Goal: Find specific page/section: Find specific page/section

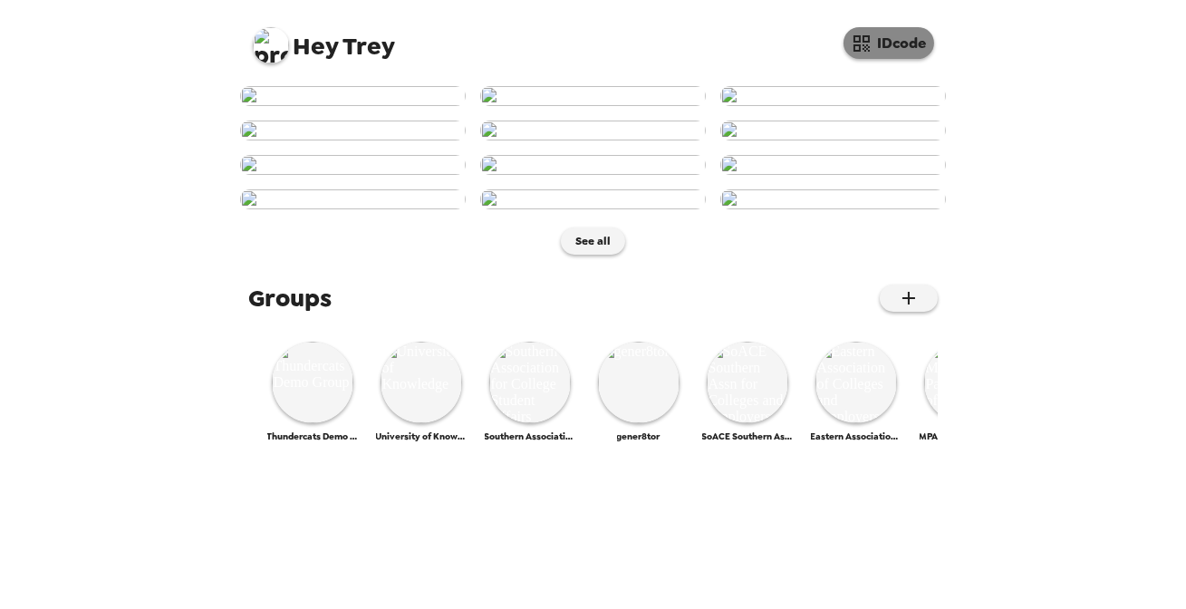
click at [895, 39] on button "IDcode" at bounding box center [888, 43] width 91 height 32
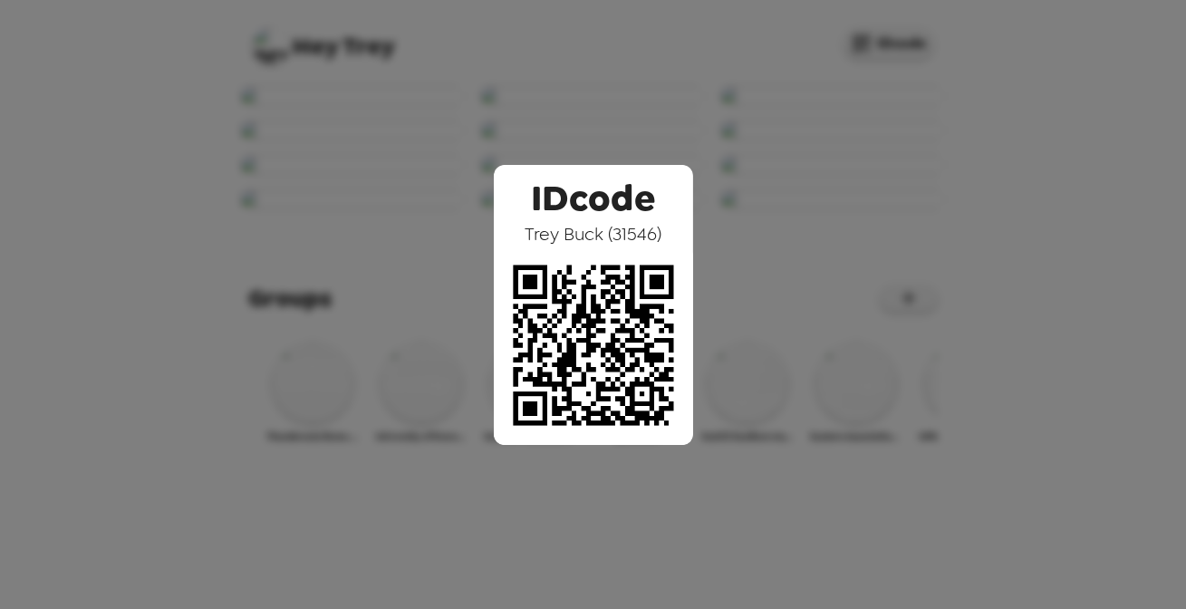
click at [422, 179] on div "IDcode [PERSON_NAME] ( 31546 )" at bounding box center [593, 304] width 1186 height 609
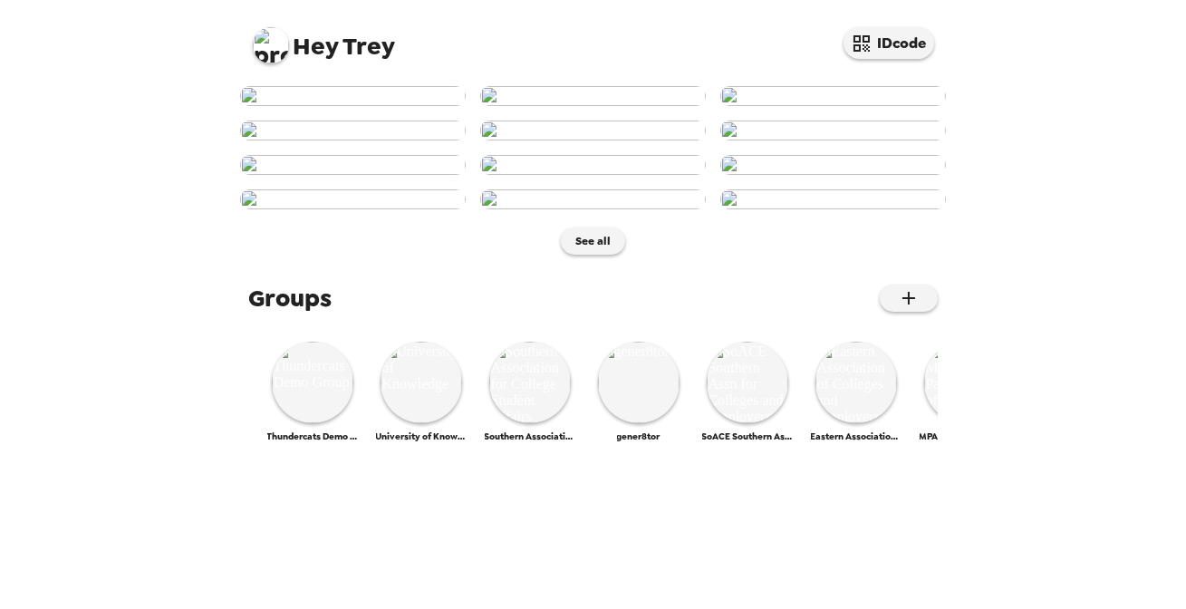
scroll to position [494, 0]
click at [592, 175] on img at bounding box center [593, 165] width 226 height 20
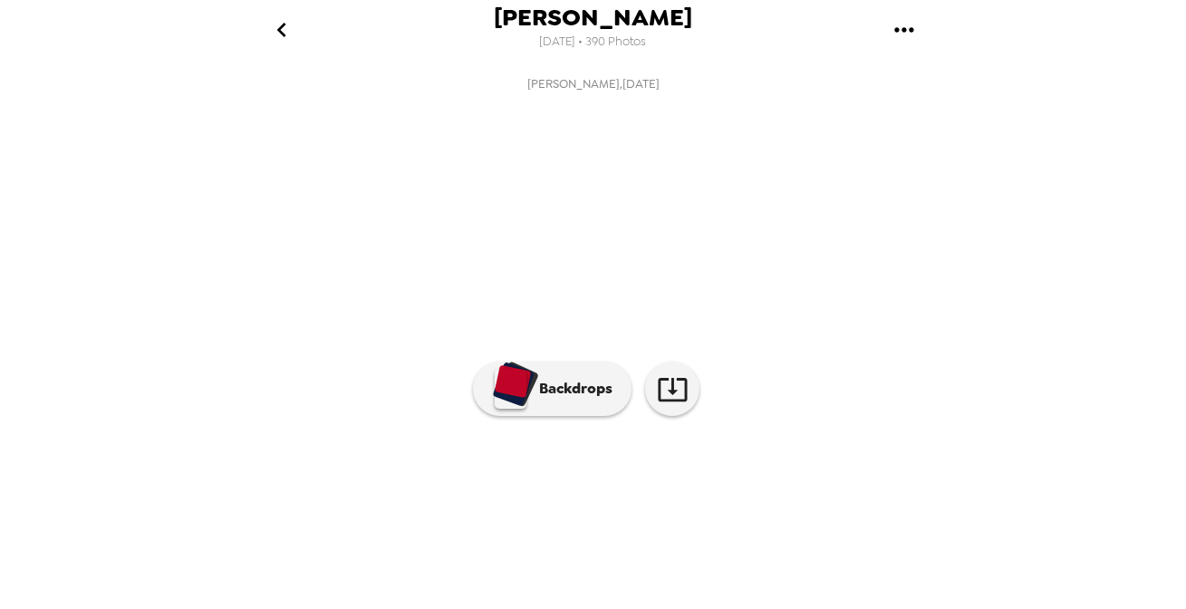
scroll to position [0, 1026]
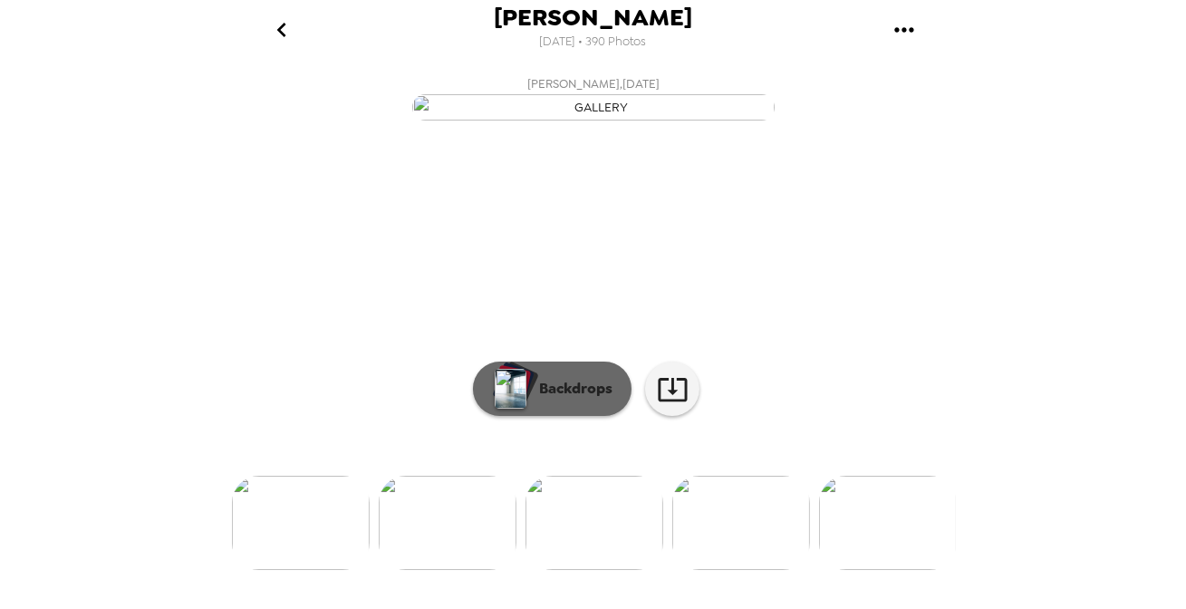
click at [538, 400] on p "Backdrops" at bounding box center [571, 389] width 82 height 22
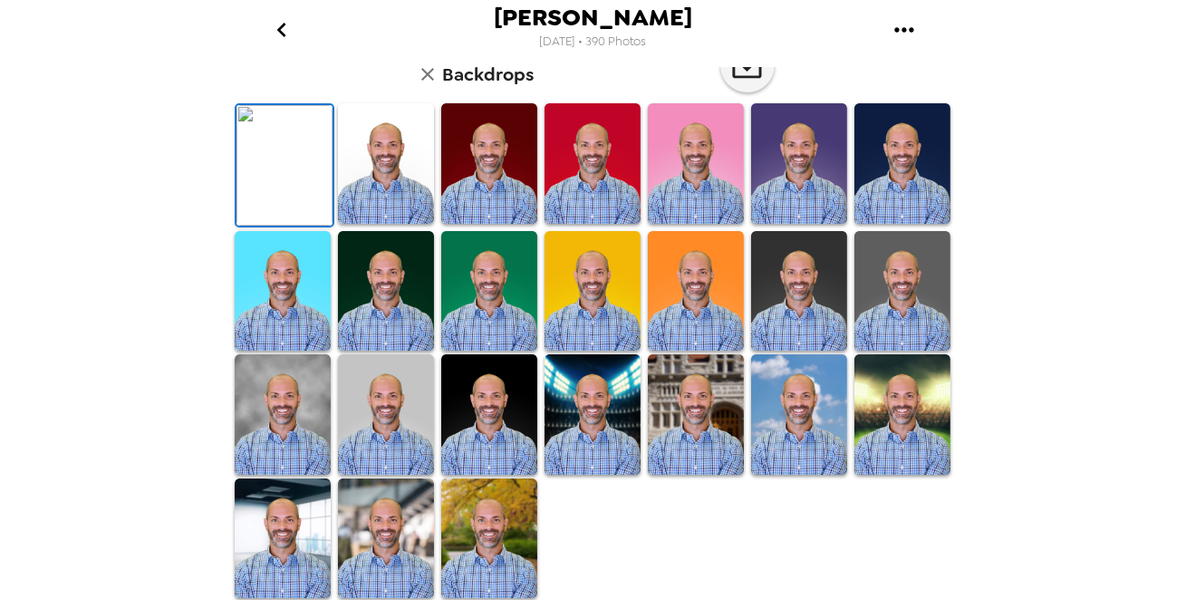
scroll to position [480, 0]
drag, startPoint x: 699, startPoint y: 312, endPoint x: 628, endPoint y: 421, distance: 130.4
click at [699, 312] on img at bounding box center [696, 291] width 96 height 120
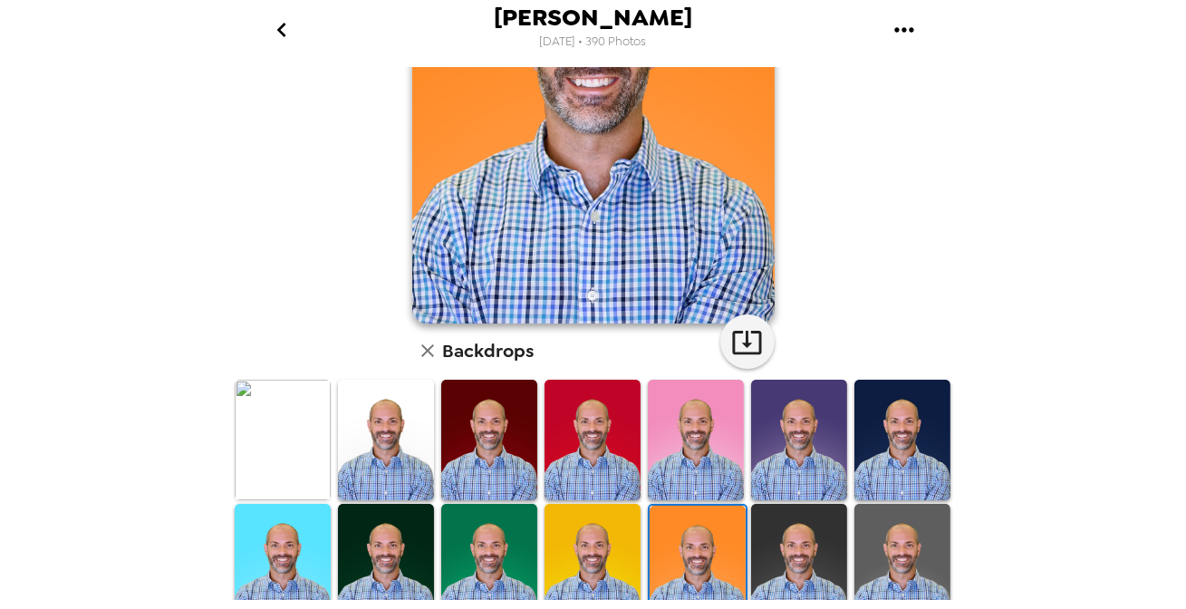
scroll to position [151, 0]
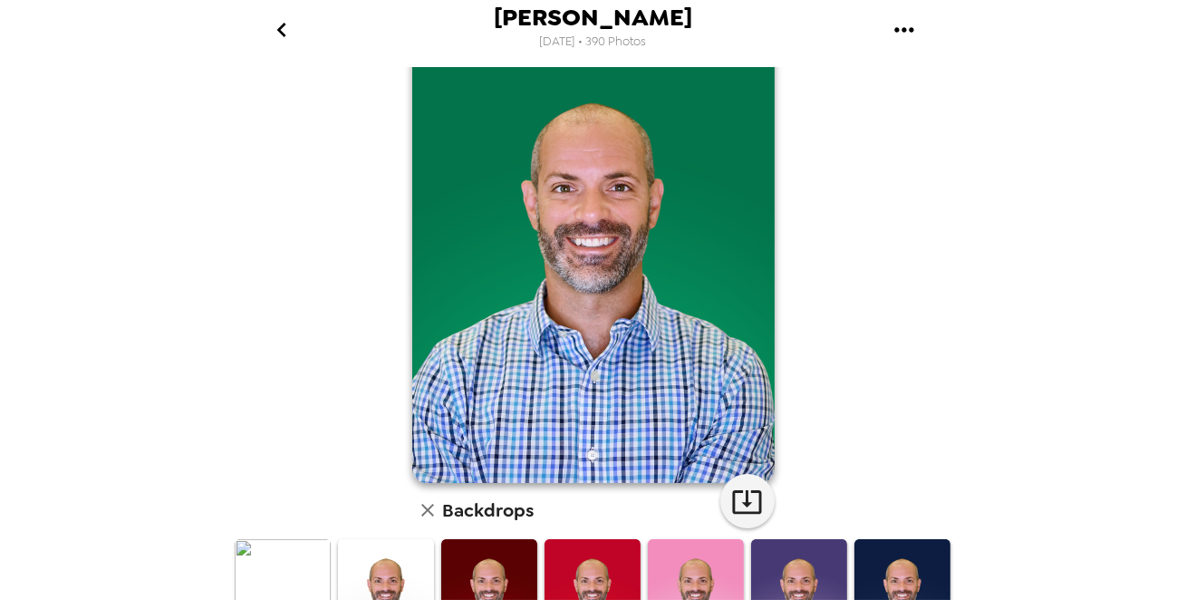
scroll to position [0, 0]
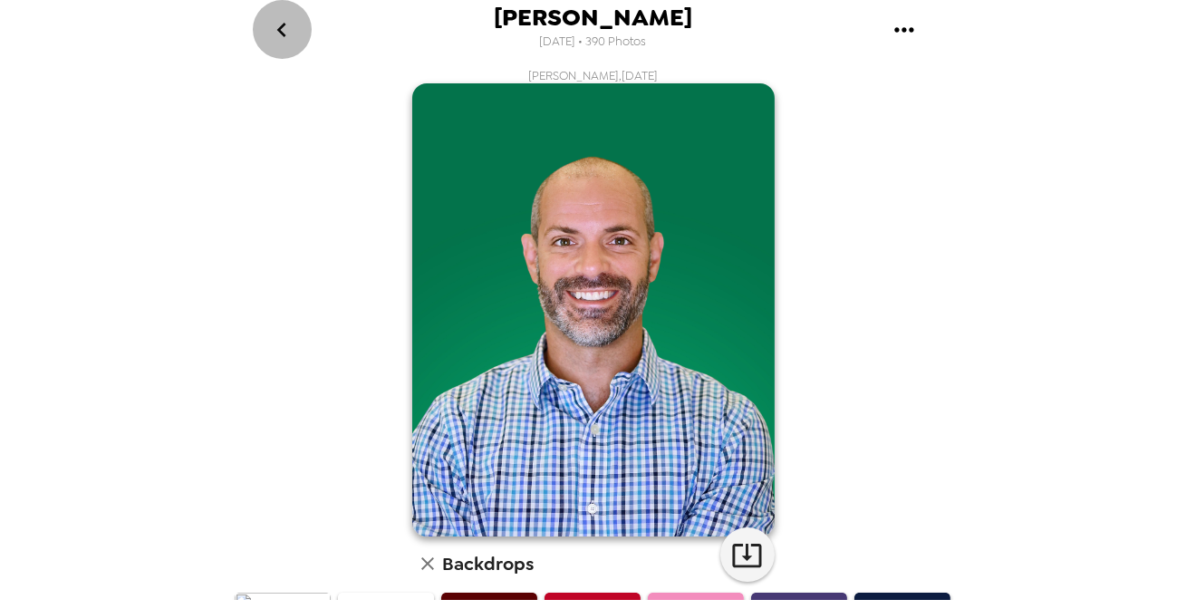
click at [290, 36] on button "go back" at bounding box center [282, 29] width 59 height 59
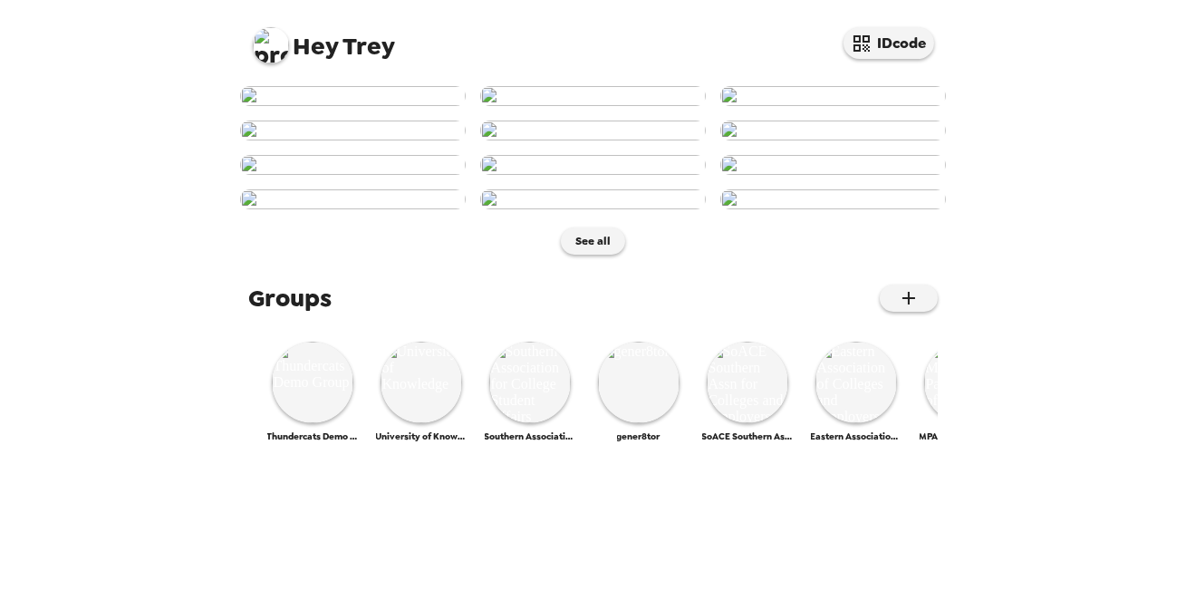
click at [269, 48] on img at bounding box center [271, 45] width 36 height 36
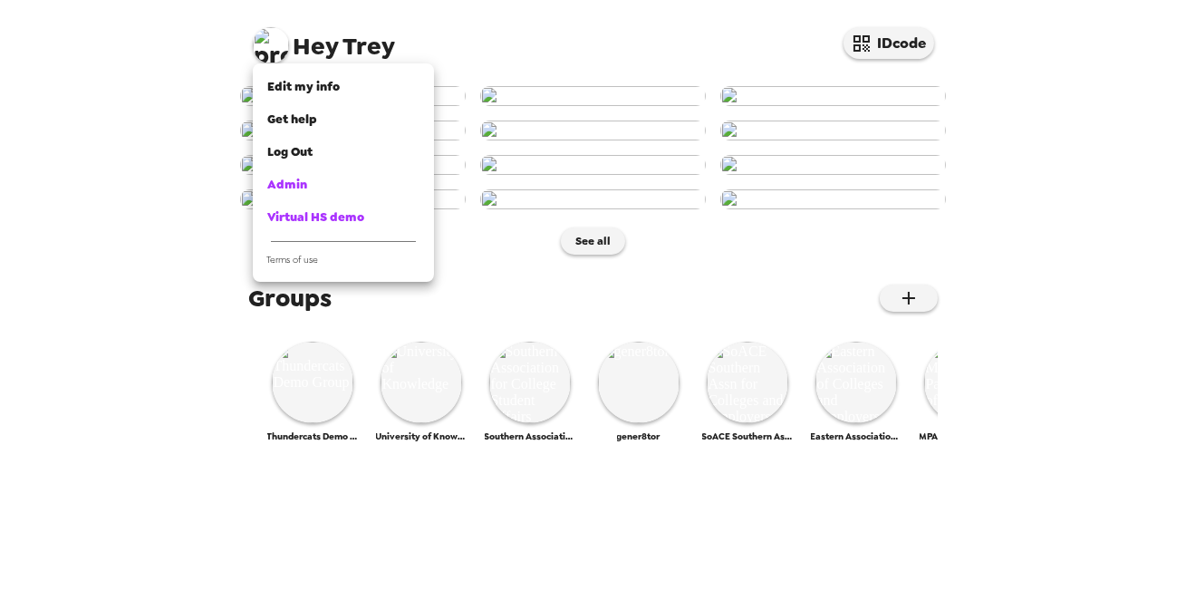
click at [704, 397] on div at bounding box center [593, 304] width 1186 height 609
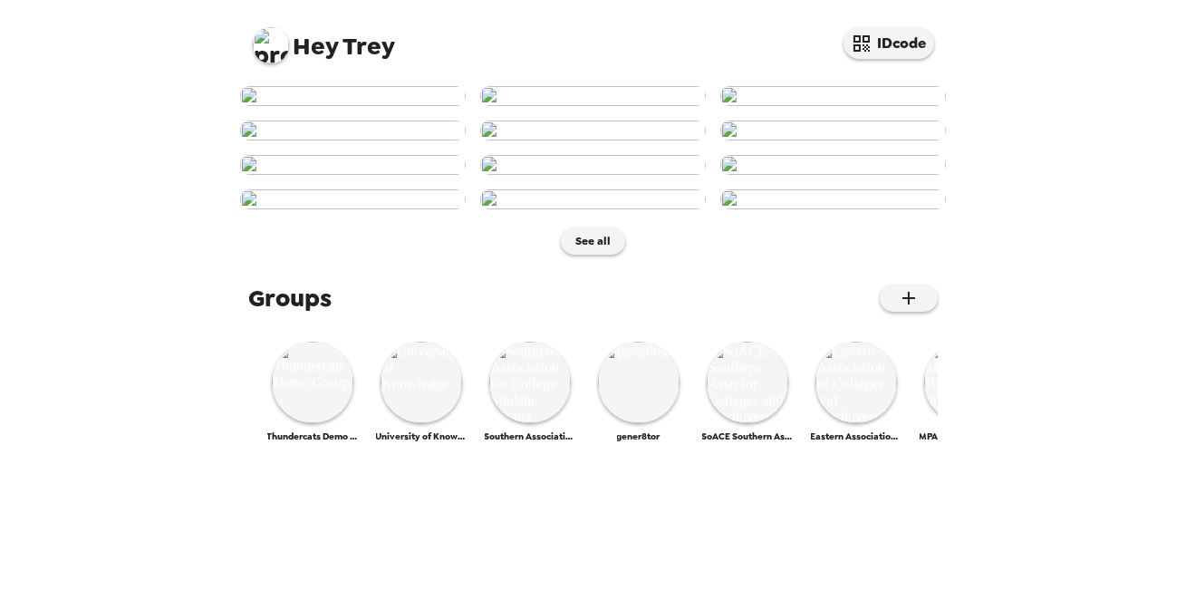
click at [278, 49] on img at bounding box center [271, 45] width 36 height 36
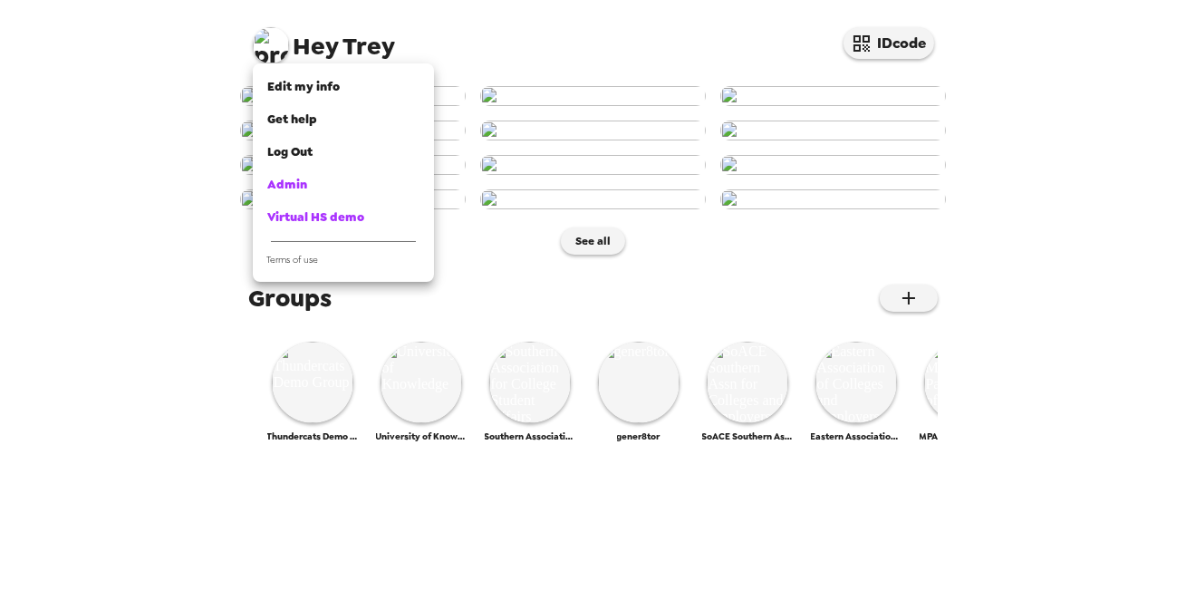
click at [663, 410] on div at bounding box center [593, 304] width 1186 height 609
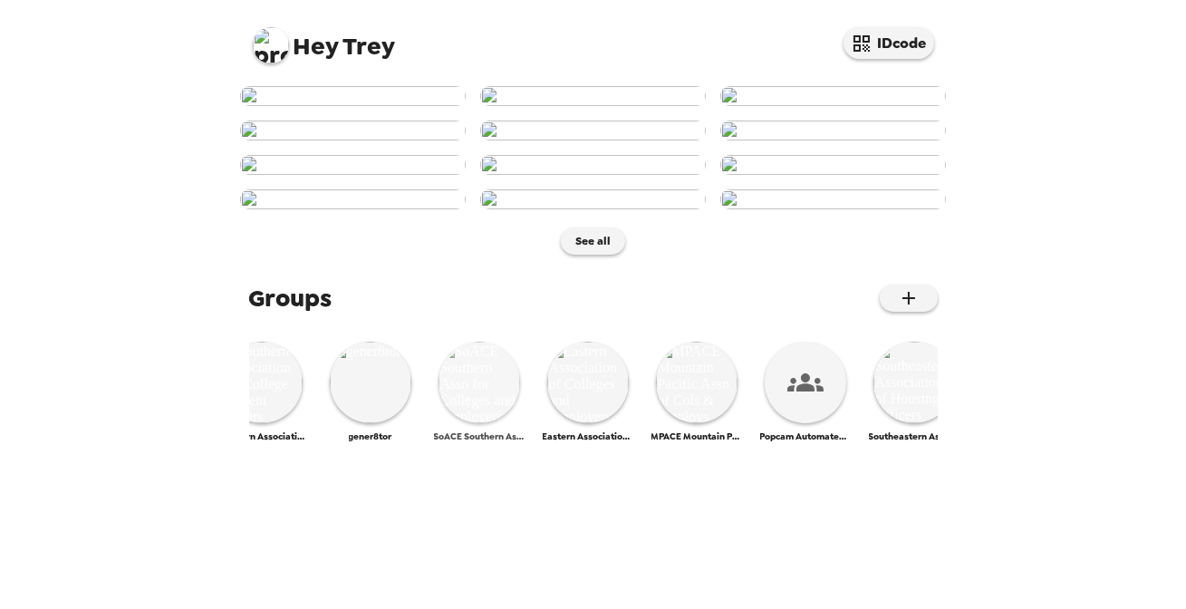
scroll to position [0, 265]
click at [493, 423] on img at bounding box center [483, 383] width 82 height 82
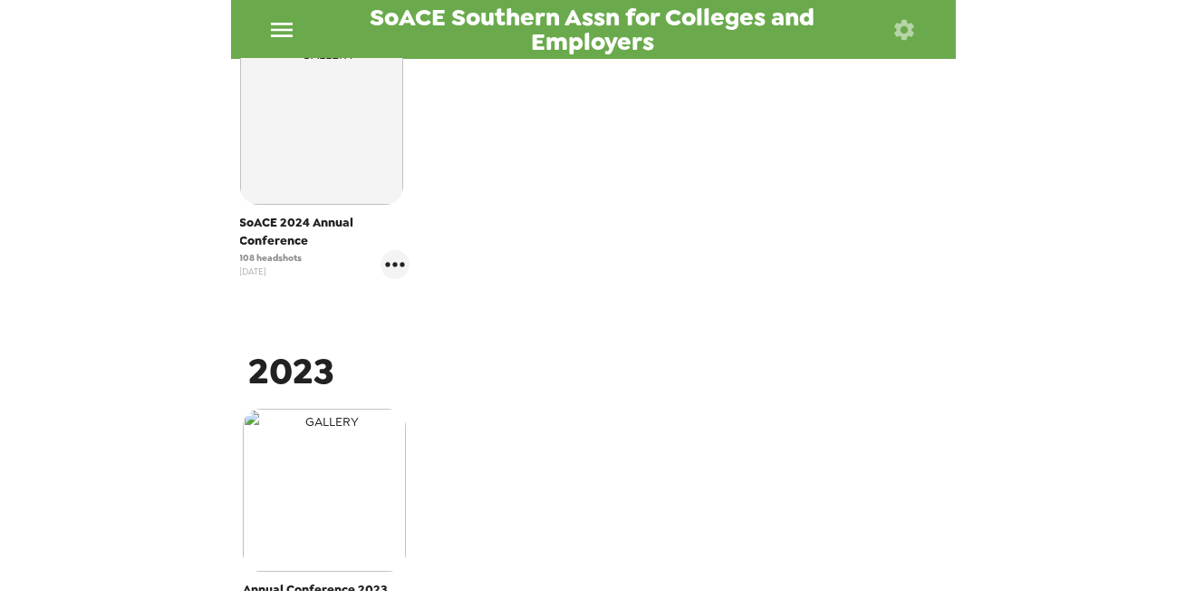
scroll to position [494, 0]
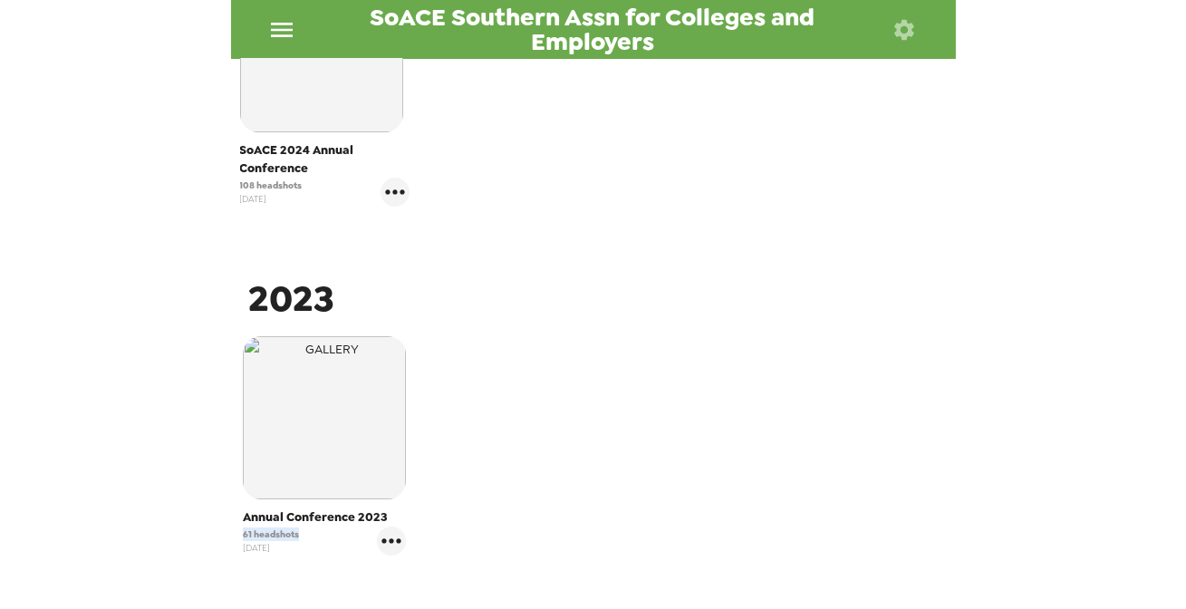
drag, startPoint x: 237, startPoint y: 535, endPoint x: 304, endPoint y: 536, distance: 66.1
click at [304, 536] on div "Annual Conference 2023 61 headshots [DATE]" at bounding box center [325, 446] width 179 height 228
drag, startPoint x: 242, startPoint y: 183, endPoint x: 294, endPoint y: 186, distance: 52.6
click at [293, 186] on div "SoACE 2024 Annual Conference 108 headshots [DATE]" at bounding box center [325, 88] width 179 height 246
click at [307, 190] on div "108 headshots [DATE]" at bounding box center [325, 192] width 170 height 29
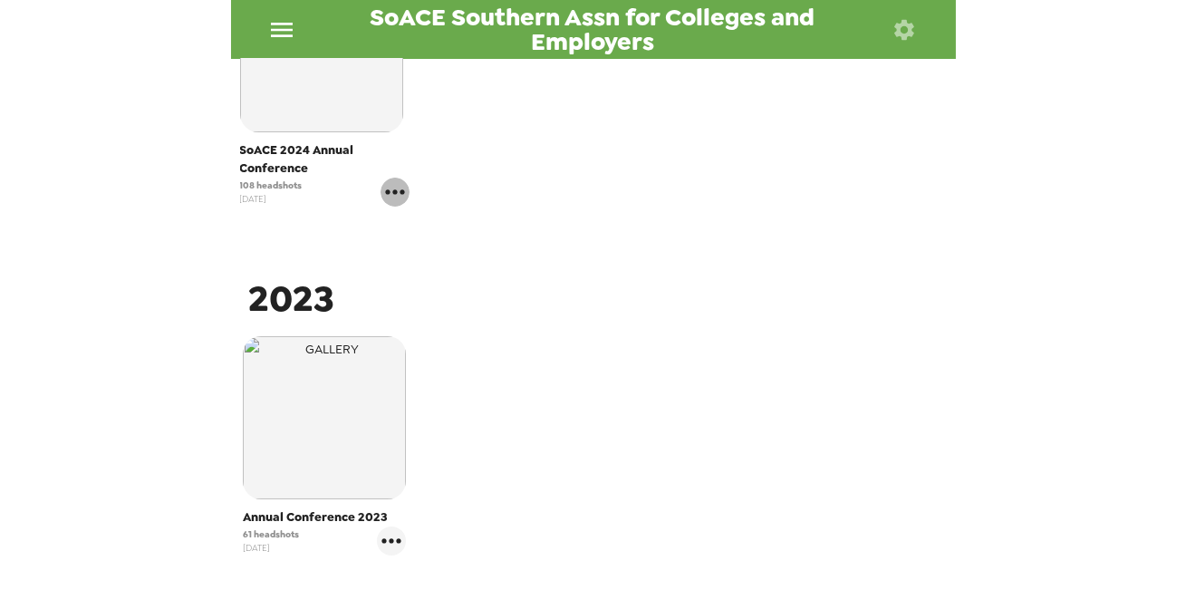
drag, startPoint x: 381, startPoint y: 187, endPoint x: 389, endPoint y: 192, distance: 9.8
click at [389, 192] on icon "gallery menu" at bounding box center [395, 192] width 29 height 29
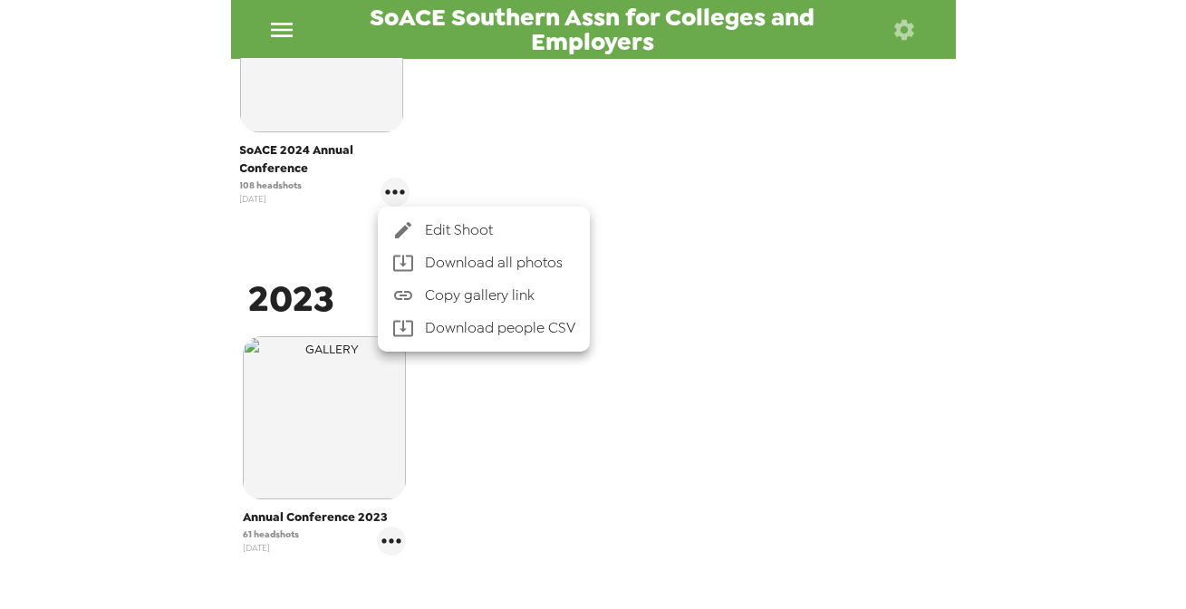
click at [497, 228] on span "Edit Shoot" at bounding box center [500, 230] width 150 height 22
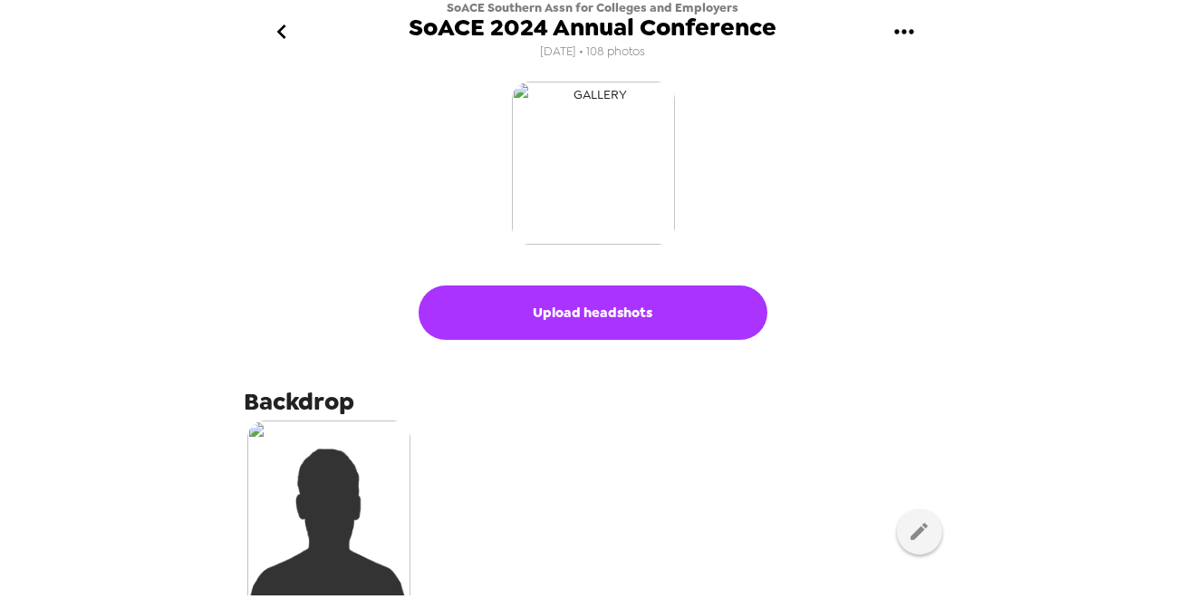
click at [601, 143] on img "button" at bounding box center [593, 163] width 163 height 163
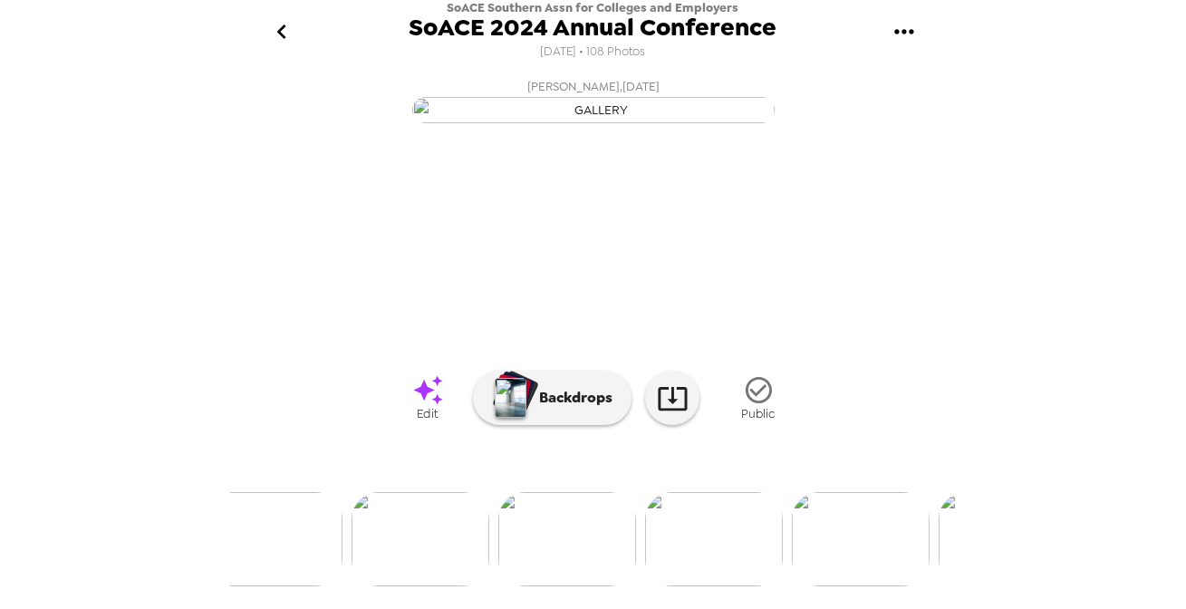
click at [275, 36] on icon "go back" at bounding box center [281, 31] width 29 height 29
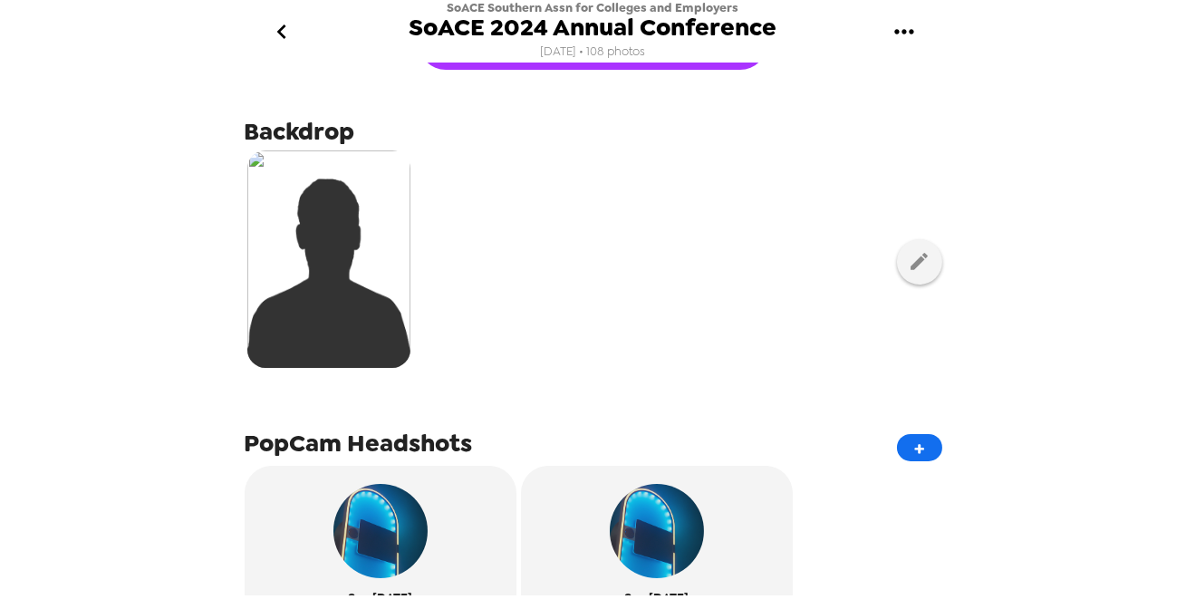
scroll to position [246, 0]
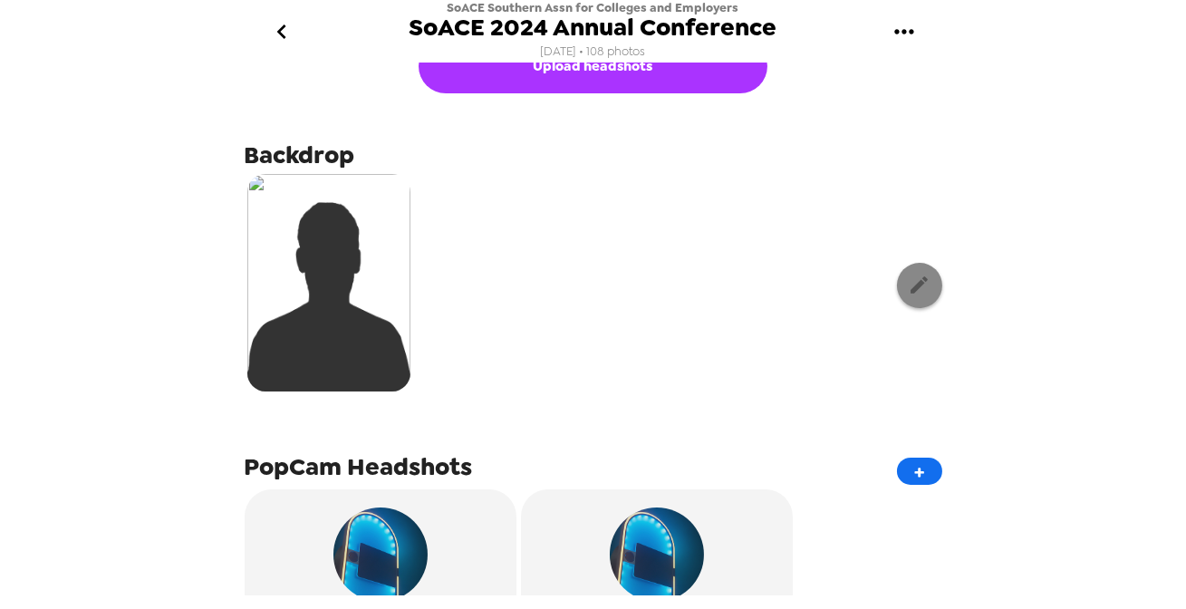
click at [911, 284] on icon "button" at bounding box center [919, 284] width 17 height 17
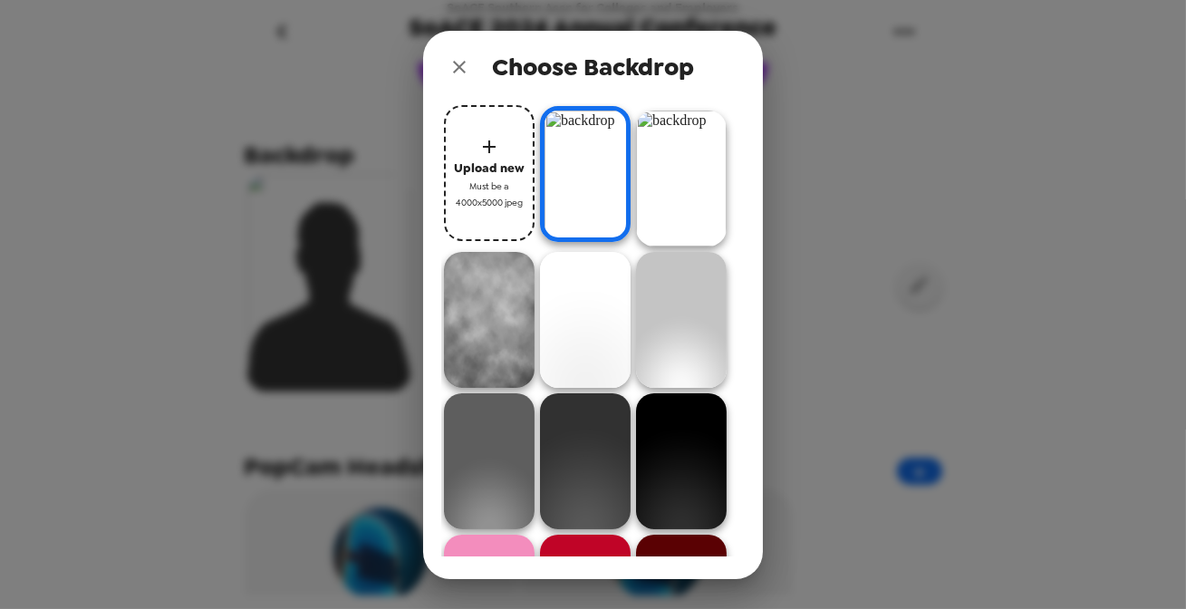
click at [462, 62] on icon "close" at bounding box center [459, 67] width 22 height 22
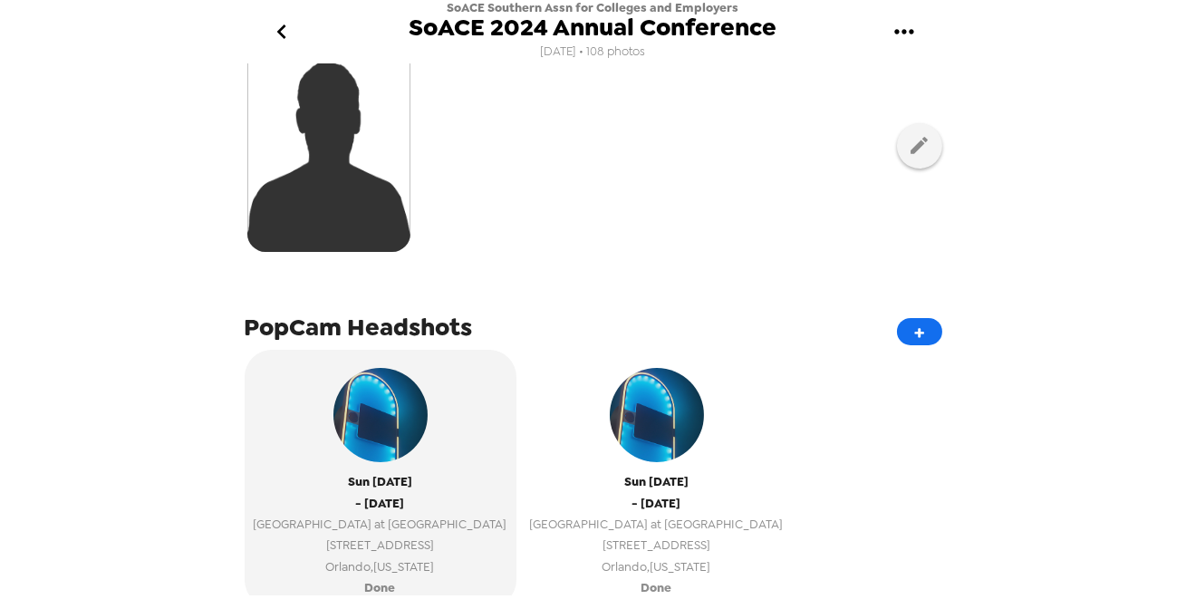
scroll to position [494, 0]
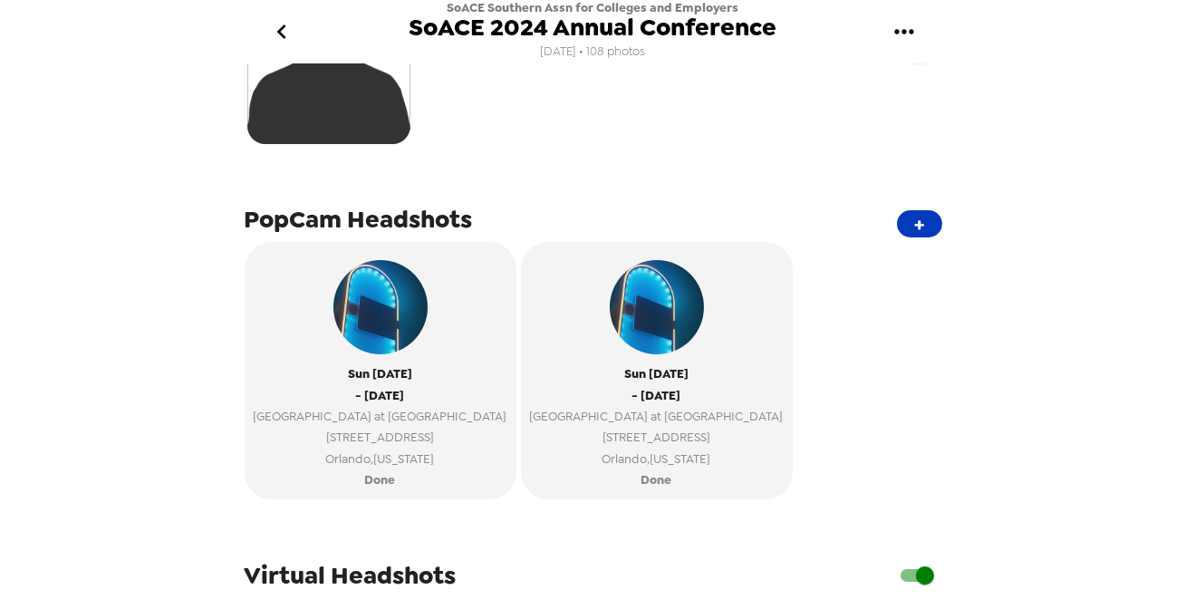
click at [897, 229] on button "+" at bounding box center [919, 223] width 45 height 27
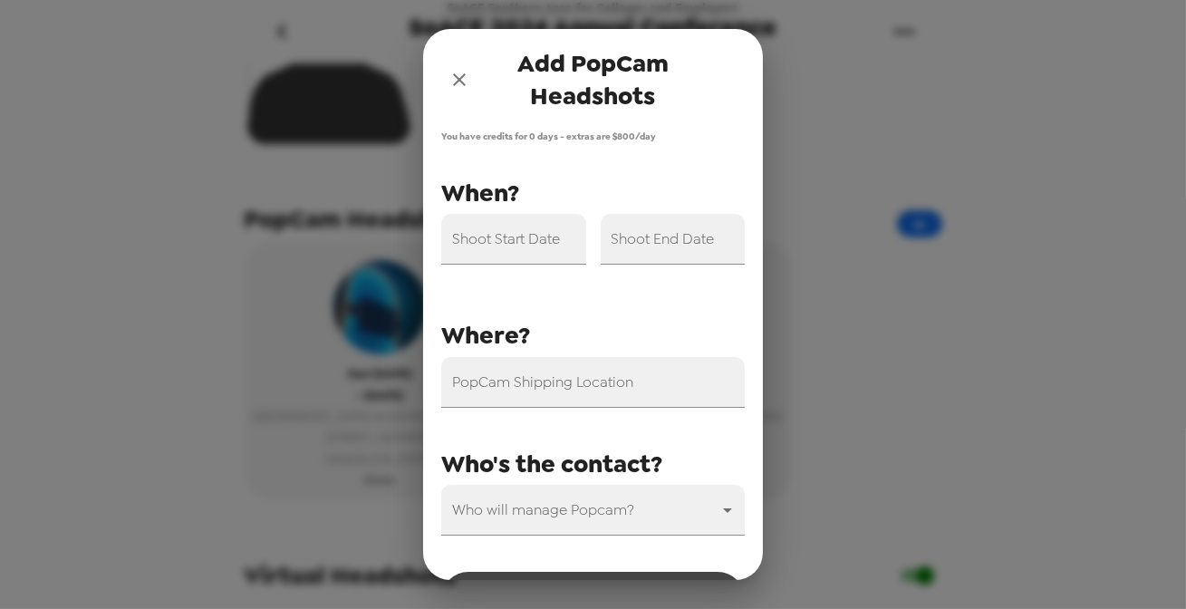
drag, startPoint x: 457, startPoint y: 61, endPoint x: 458, endPoint y: 72, distance: 11.0
click at [458, 66] on div "Add PopCam Headshots" at bounding box center [593, 79] width 340 height 101
drag, startPoint x: 459, startPoint y: 80, endPoint x: 470, endPoint y: 160, distance: 81.4
click at [459, 80] on icon "close" at bounding box center [459, 79] width 13 height 13
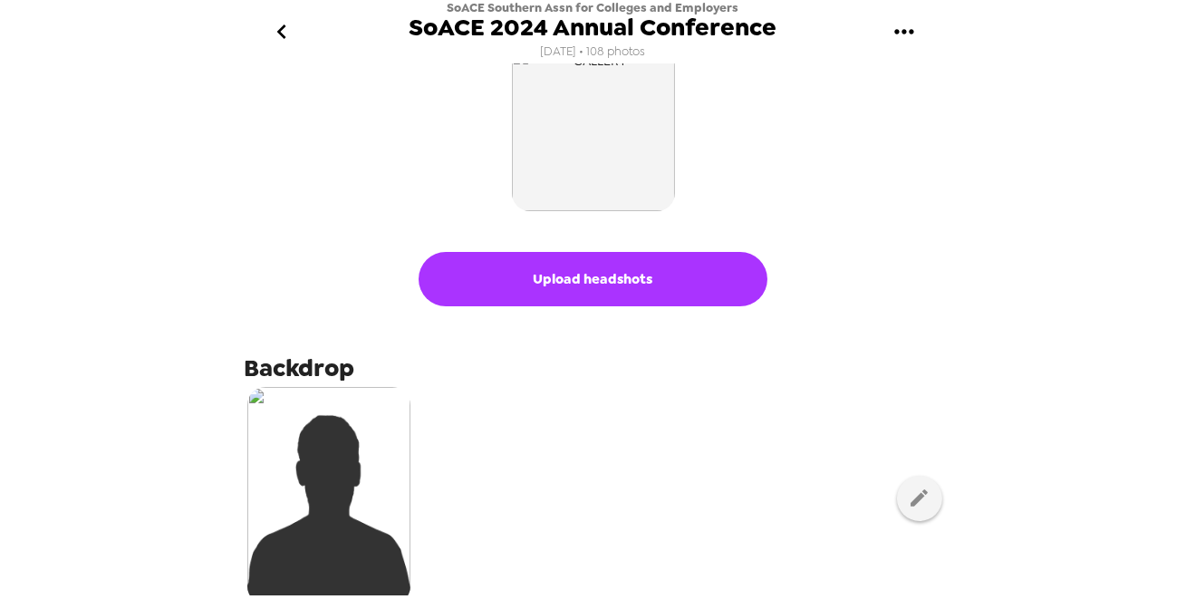
scroll to position [0, 0]
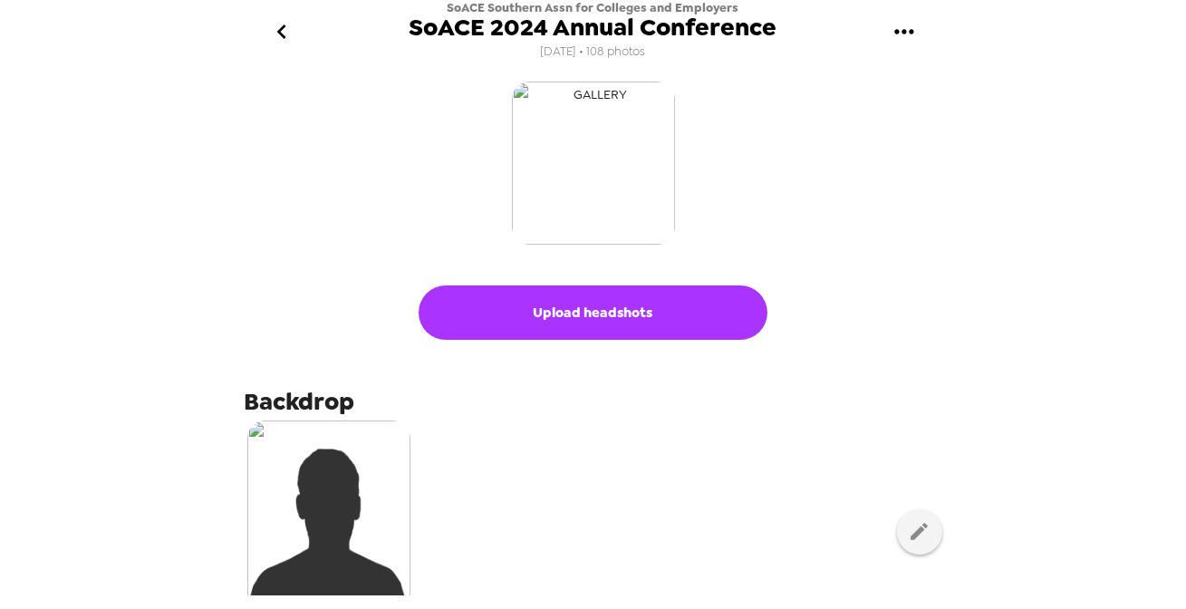
click at [589, 207] on img "button" at bounding box center [593, 163] width 163 height 163
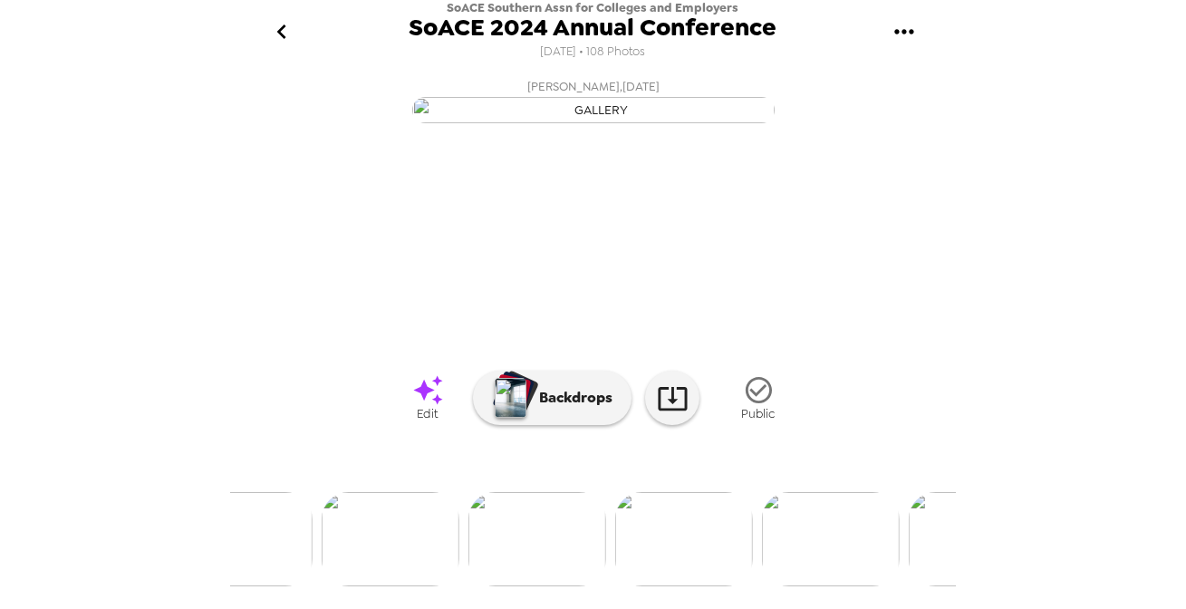
click at [716, 531] on img at bounding box center [684, 539] width 138 height 94
click at [457, 540] on img at bounding box center [449, 539] width 138 height 94
click at [263, 586] on ul at bounding box center [593, 539] width 725 height 94
click at [465, 540] on img at bounding box center [464, 539] width 138 height 94
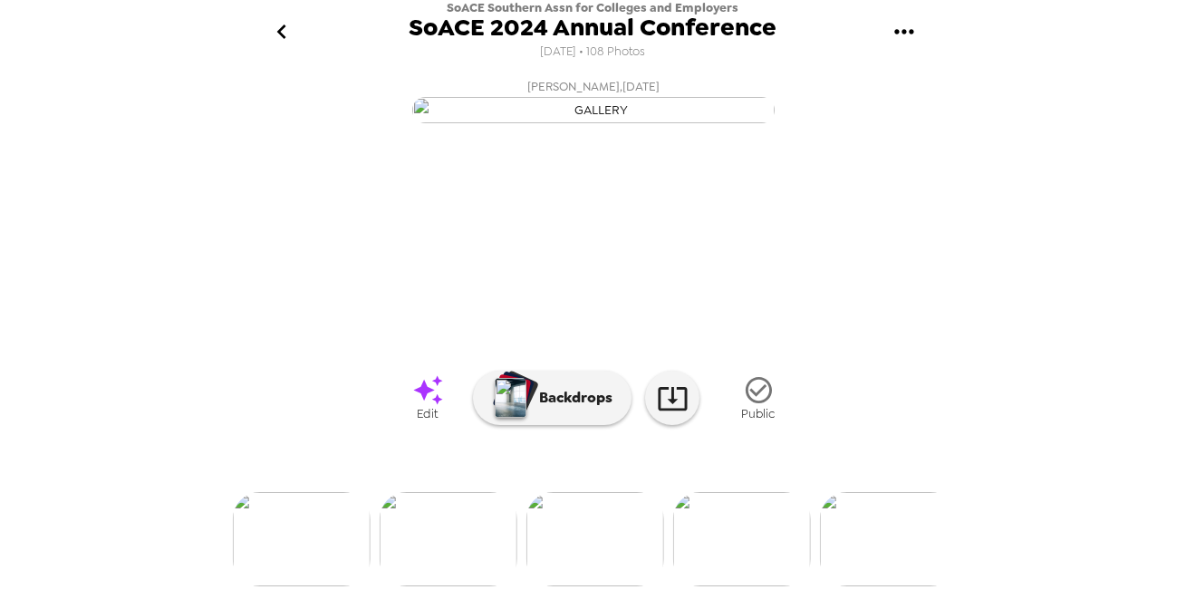
click at [344, 563] on img at bounding box center [302, 539] width 138 height 94
click at [459, 516] on img at bounding box center [449, 539] width 138 height 94
click at [294, 36] on icon "go back" at bounding box center [281, 31] width 29 height 29
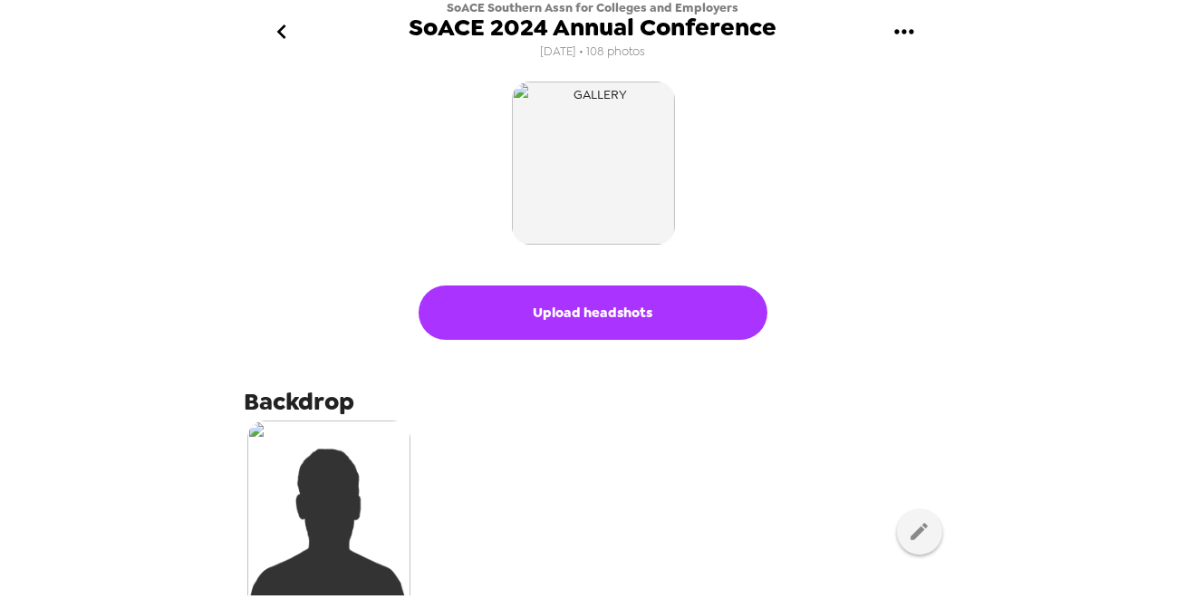
click at [289, 38] on icon "go back" at bounding box center [281, 31] width 29 height 29
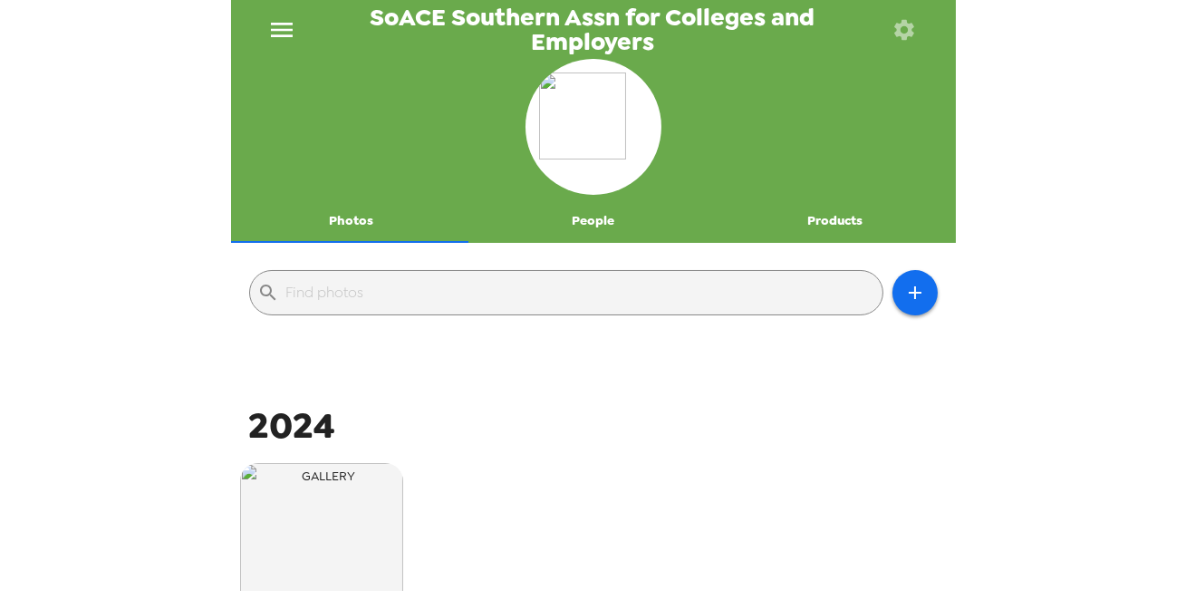
click at [295, 32] on button "menu" at bounding box center [282, 29] width 58 height 59
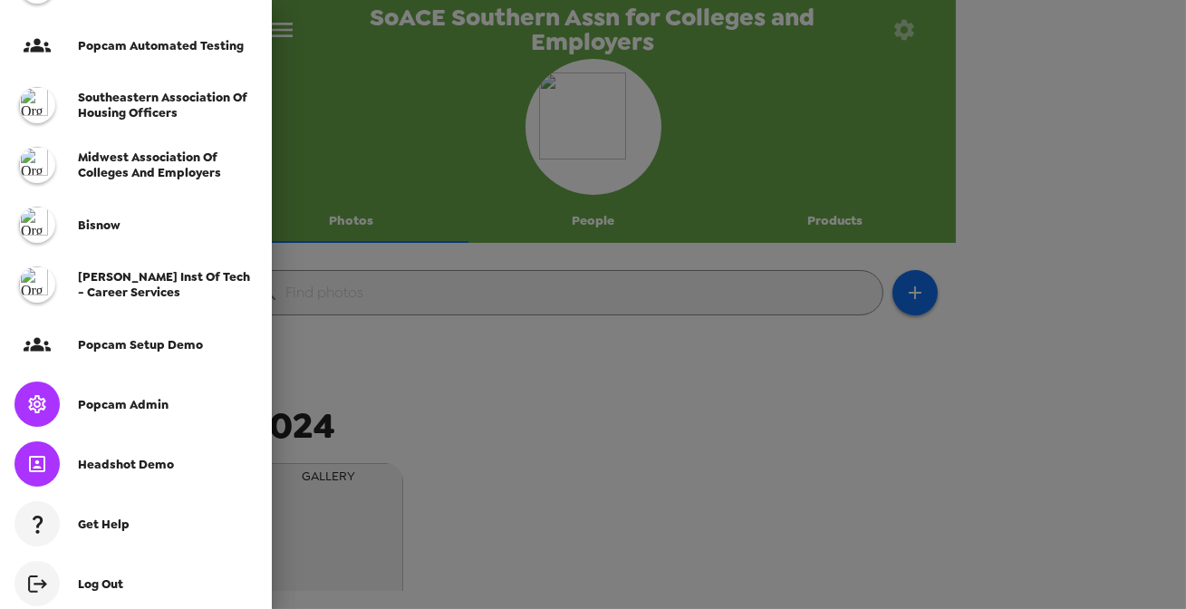
scroll to position [548, 0]
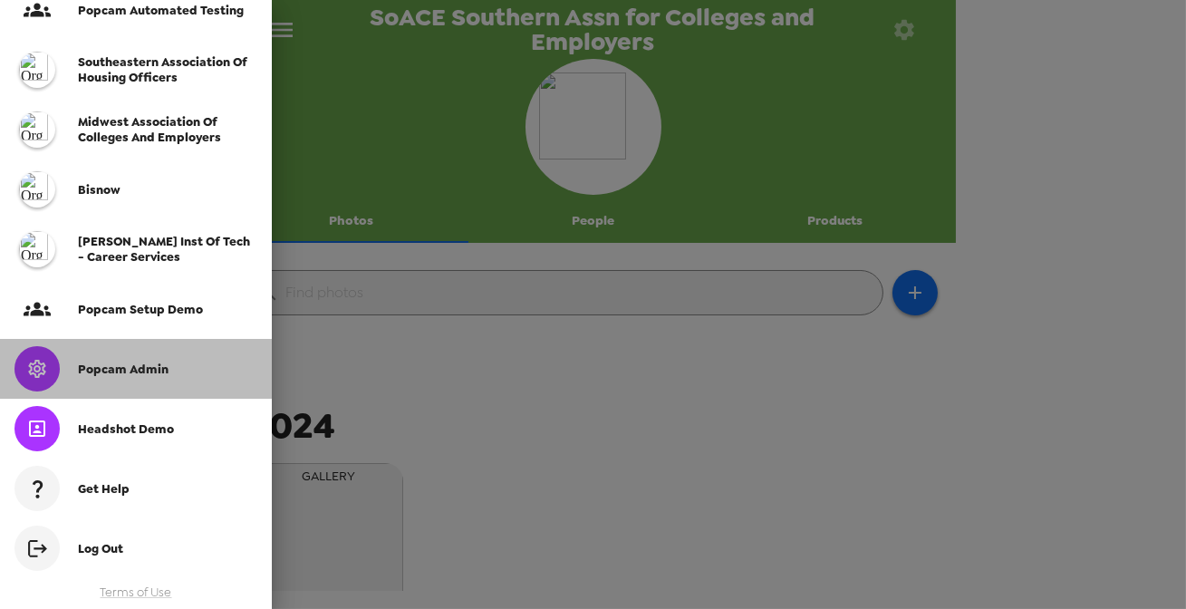
click at [145, 371] on span "Popcam Admin" at bounding box center [123, 368] width 91 height 15
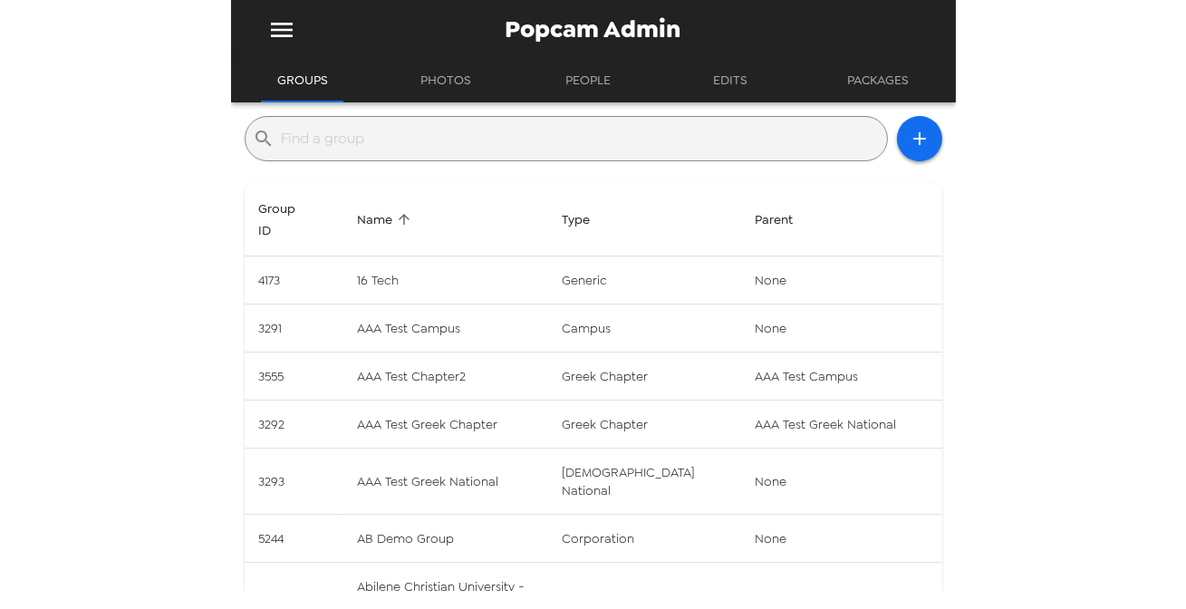
click at [371, 140] on input "text" at bounding box center [581, 138] width 598 height 29
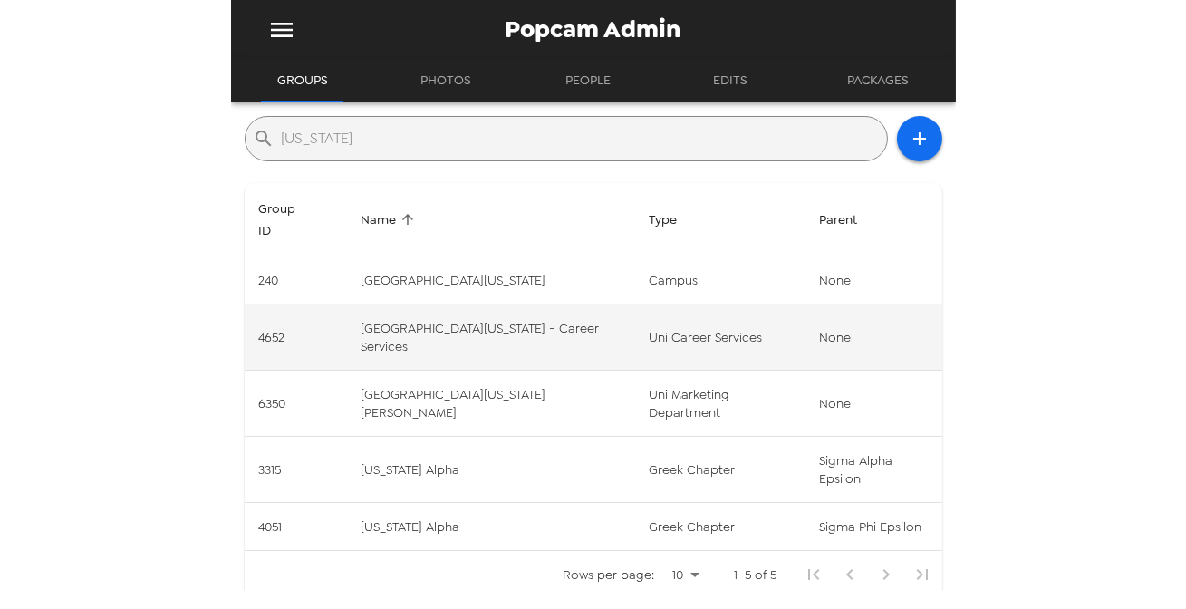
type input "wyoming"
click at [506, 352] on td "University of Wyoming - Career Services" at bounding box center [490, 337] width 288 height 66
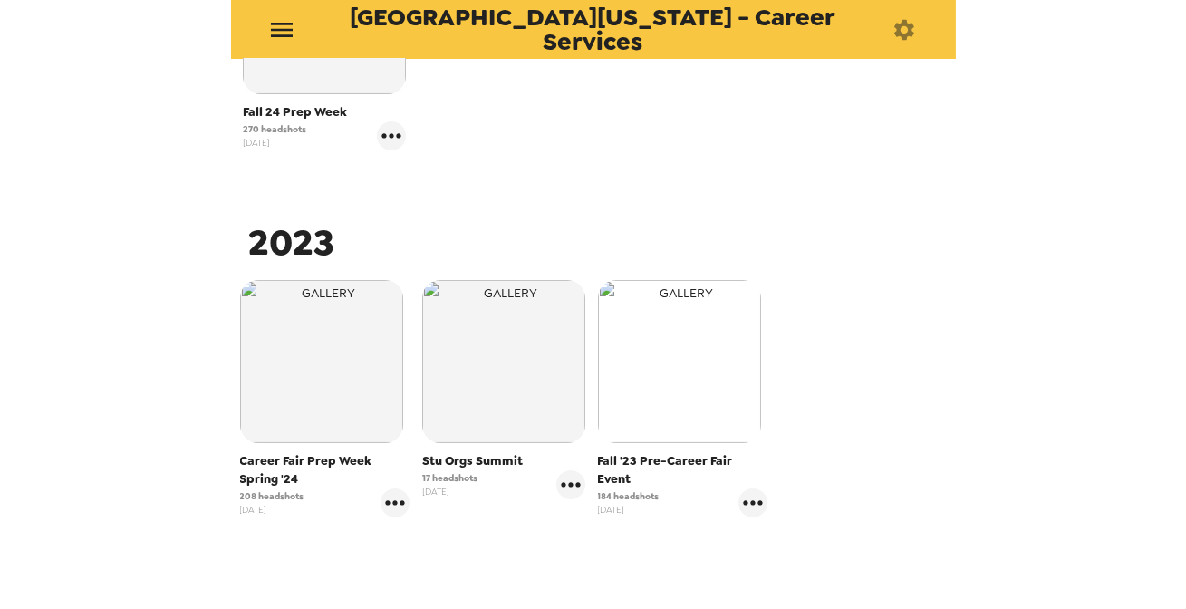
scroll to position [898, 0]
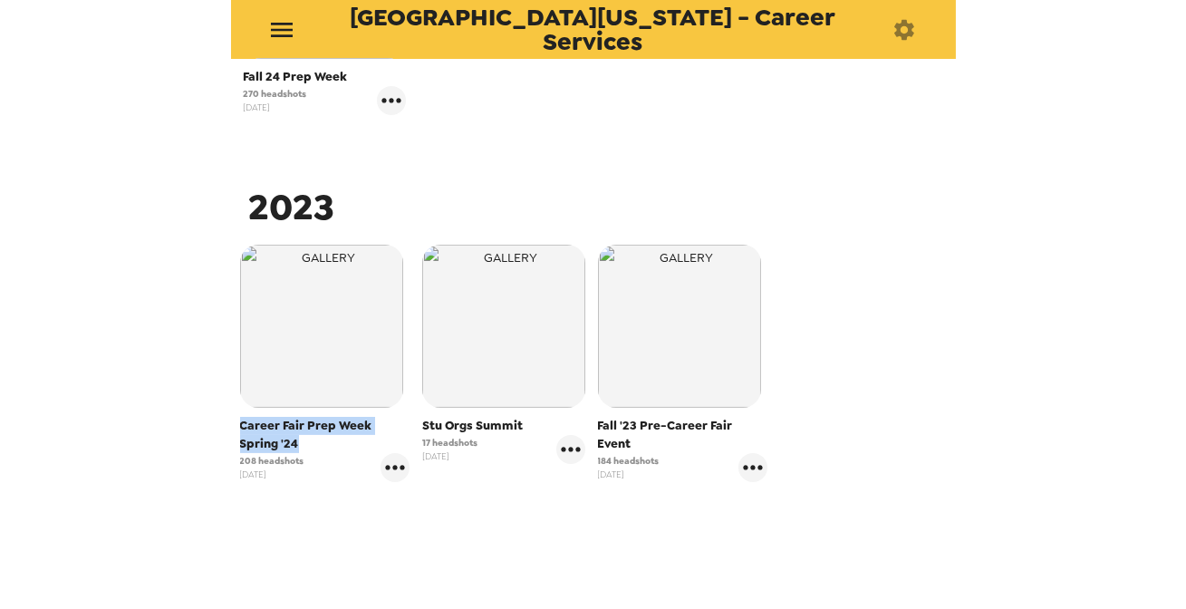
drag, startPoint x: 310, startPoint y: 451, endPoint x: 230, endPoint y: 427, distance: 83.4
drag, startPoint x: 284, startPoint y: 460, endPoint x: 191, endPoint y: 472, distance: 93.2
click at [203, 458] on div "University of Wyoming - Career Services Photos People Products ​ 2025 Career Pr…" at bounding box center [593, 304] width 1186 height 609
drag, startPoint x: 594, startPoint y: 421, endPoint x: 657, endPoint y: 429, distance: 63.0
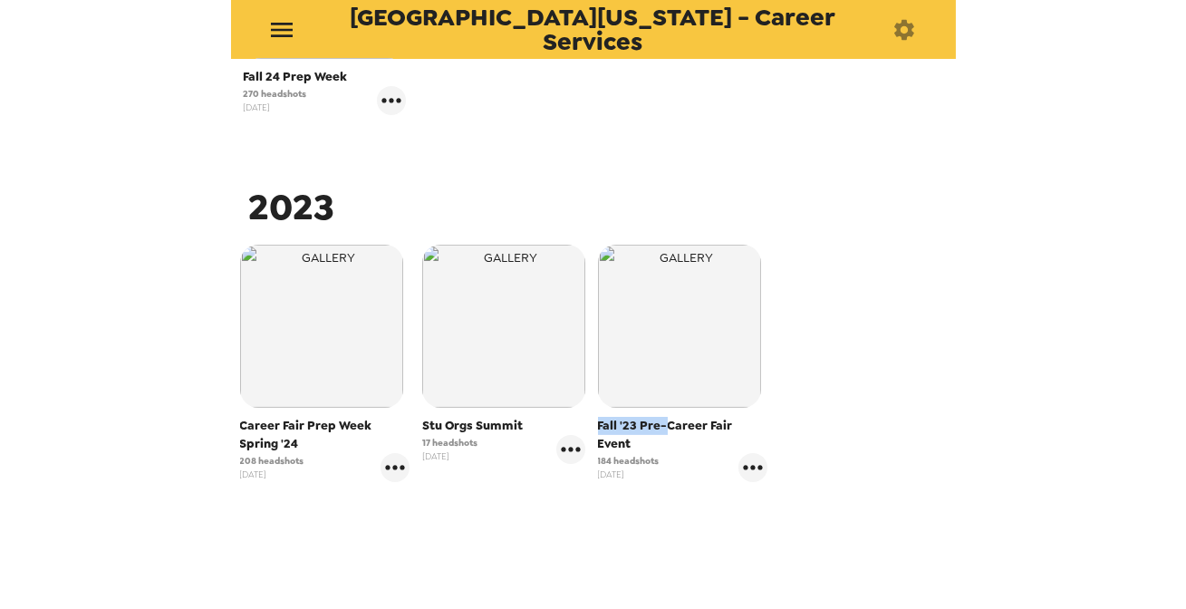
click at [657, 429] on span "Fall '23 Pre-Career Fair Event" at bounding box center [683, 435] width 170 height 36
click at [676, 422] on span "Fall '23 Pre-Career Fair Event" at bounding box center [683, 435] width 170 height 36
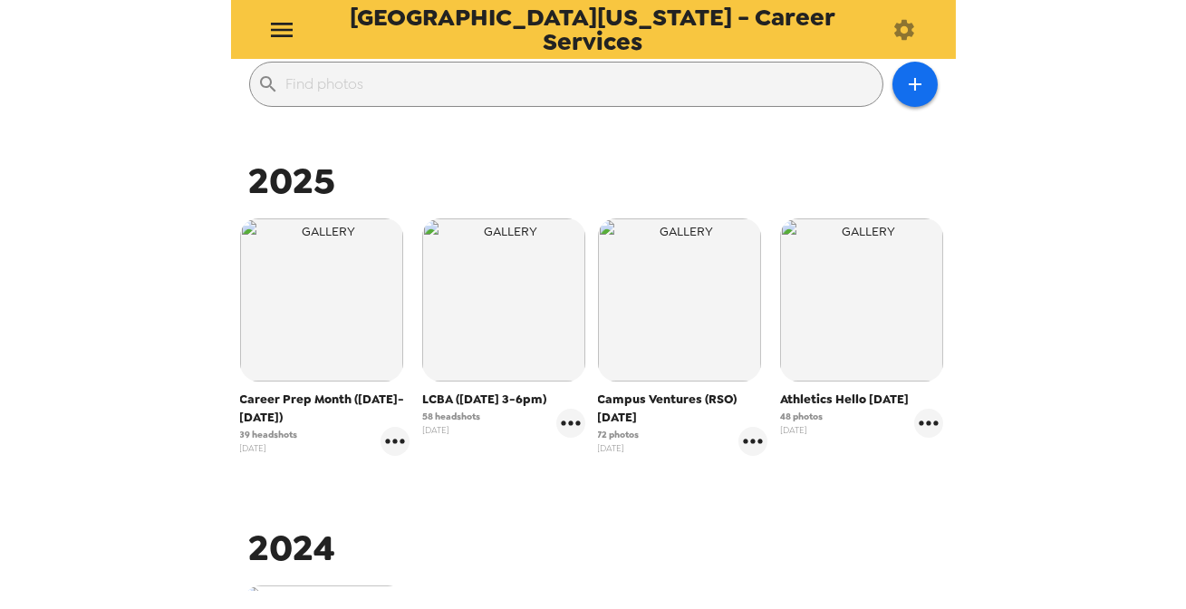
scroll to position [157, 0]
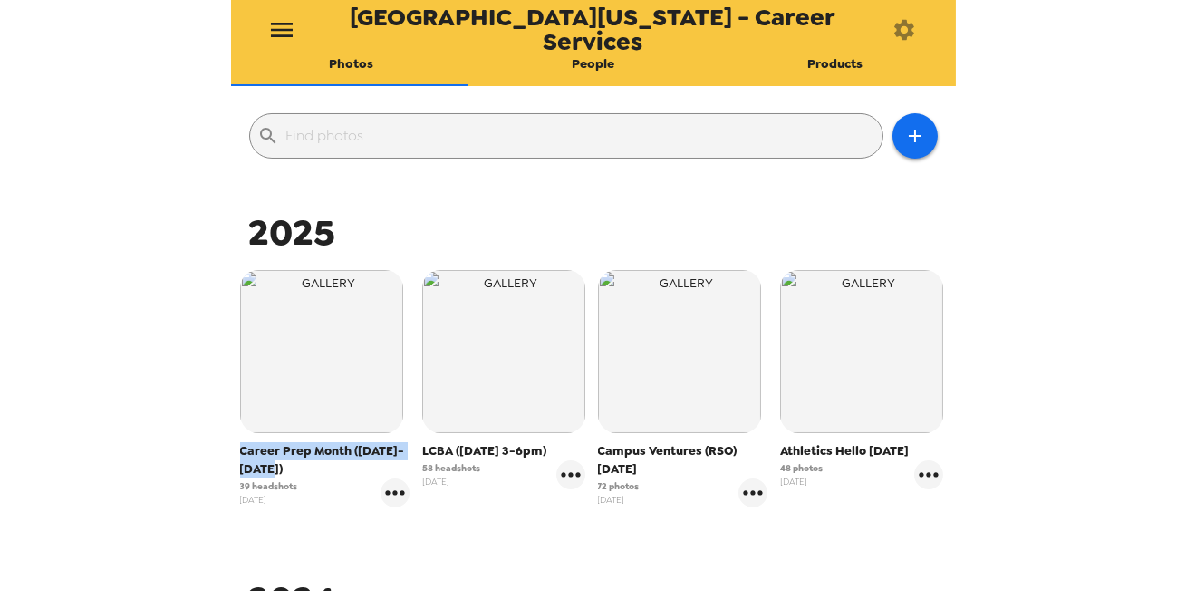
drag, startPoint x: 241, startPoint y: 447, endPoint x: 378, endPoint y: 473, distance: 139.3
click at [378, 473] on span "Career Prep Month (Sept 2-30th)" at bounding box center [325, 460] width 170 height 36
click at [173, 362] on div "University of Wyoming - Career Services Photos People Products ​ 2025 Career Pr…" at bounding box center [593, 304] width 1186 height 609
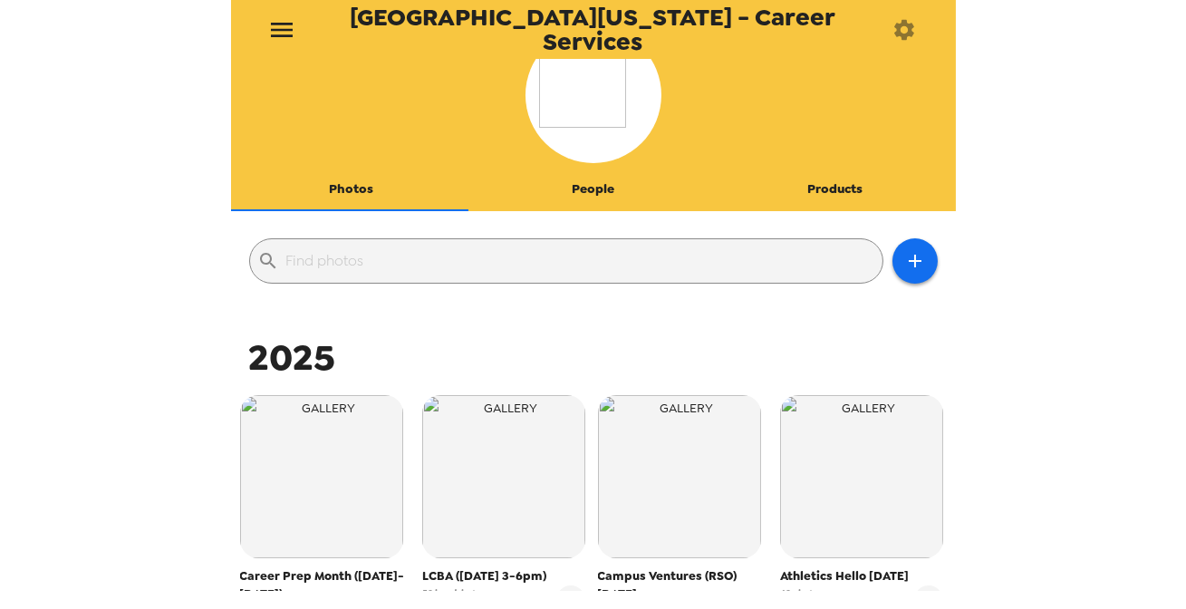
scroll to position [0, 0]
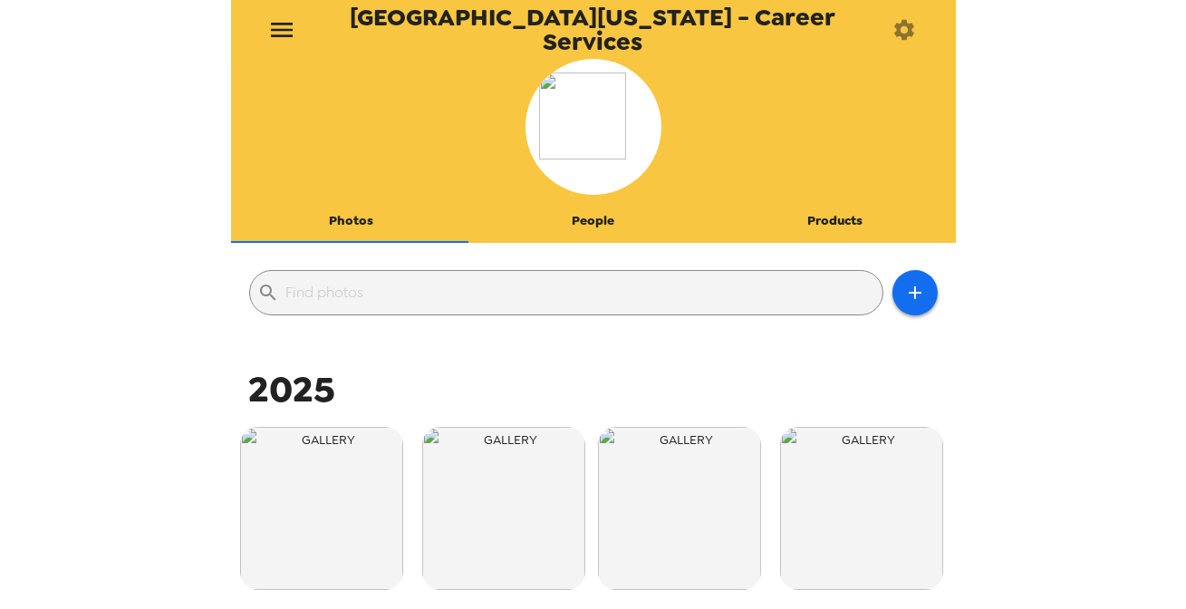
click at [281, 21] on icon "menu" at bounding box center [281, 29] width 29 height 29
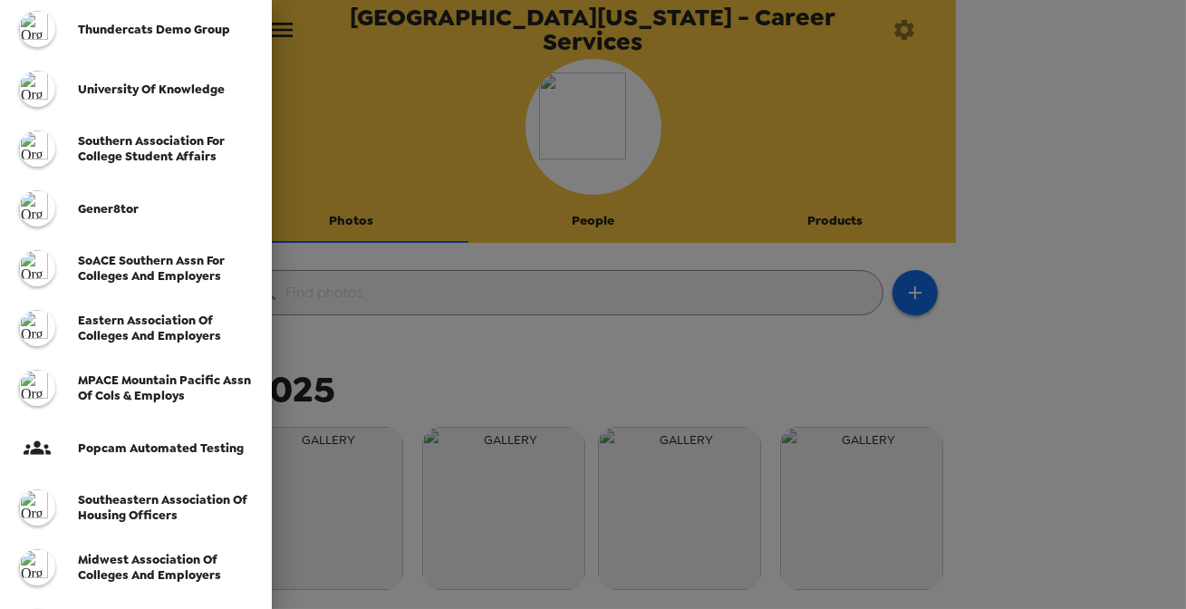
scroll to position [329, 0]
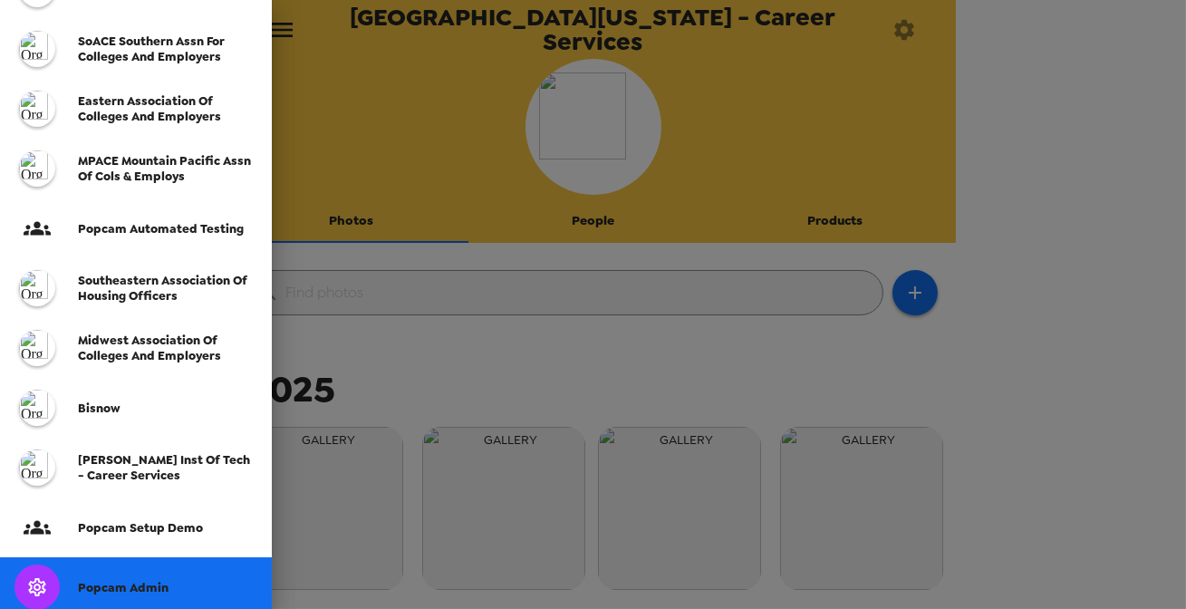
click at [151, 580] on span "Popcam Admin" at bounding box center [123, 587] width 91 height 15
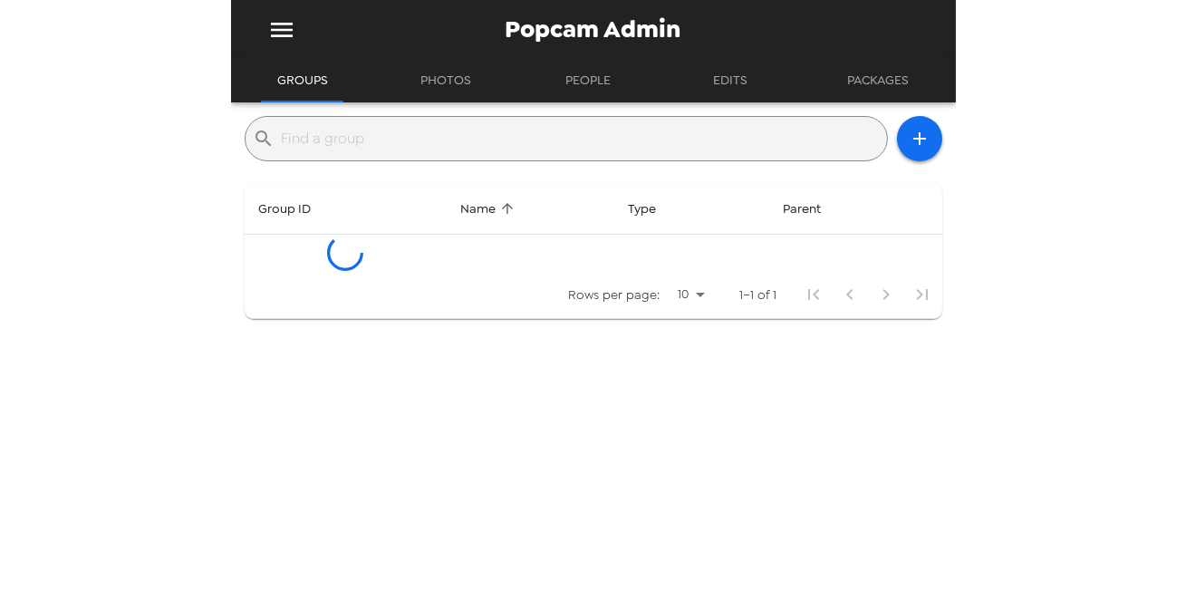
click at [437, 139] on input "text" at bounding box center [581, 138] width 598 height 29
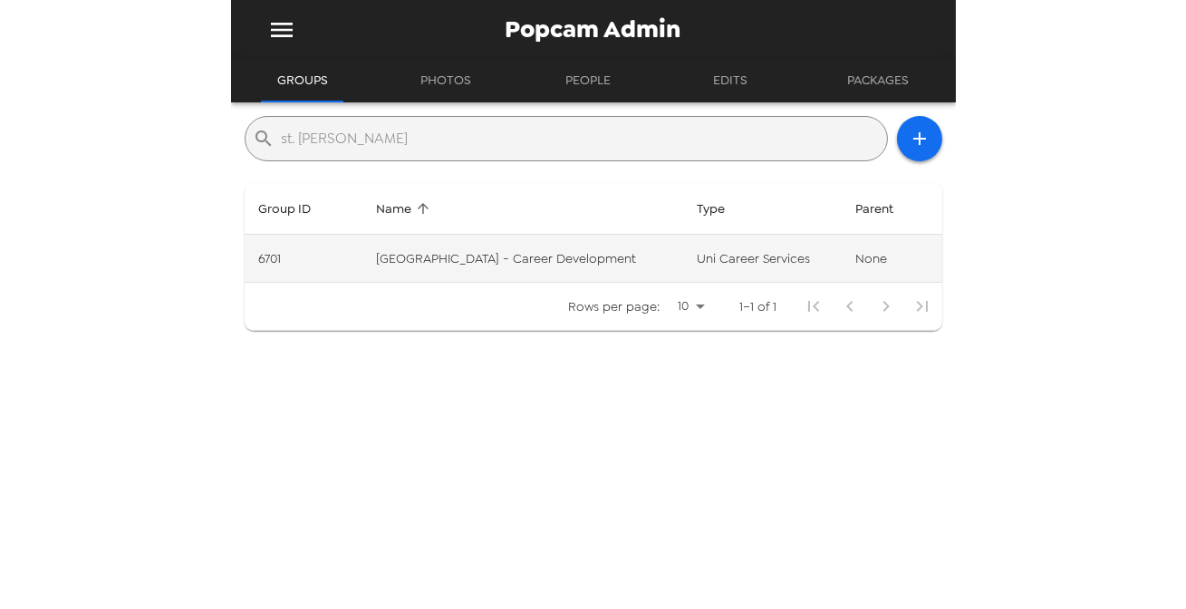
type input "st. peters"
click at [595, 272] on td "St. Petersburg College - Career Development" at bounding box center [522, 259] width 322 height 48
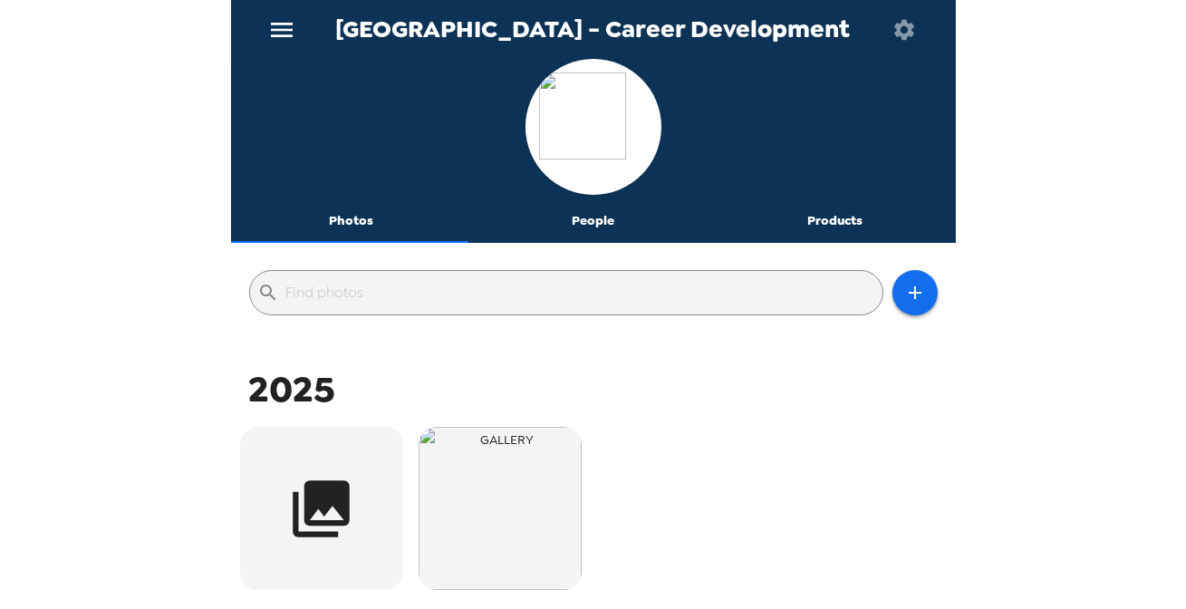
scroll to position [246, 0]
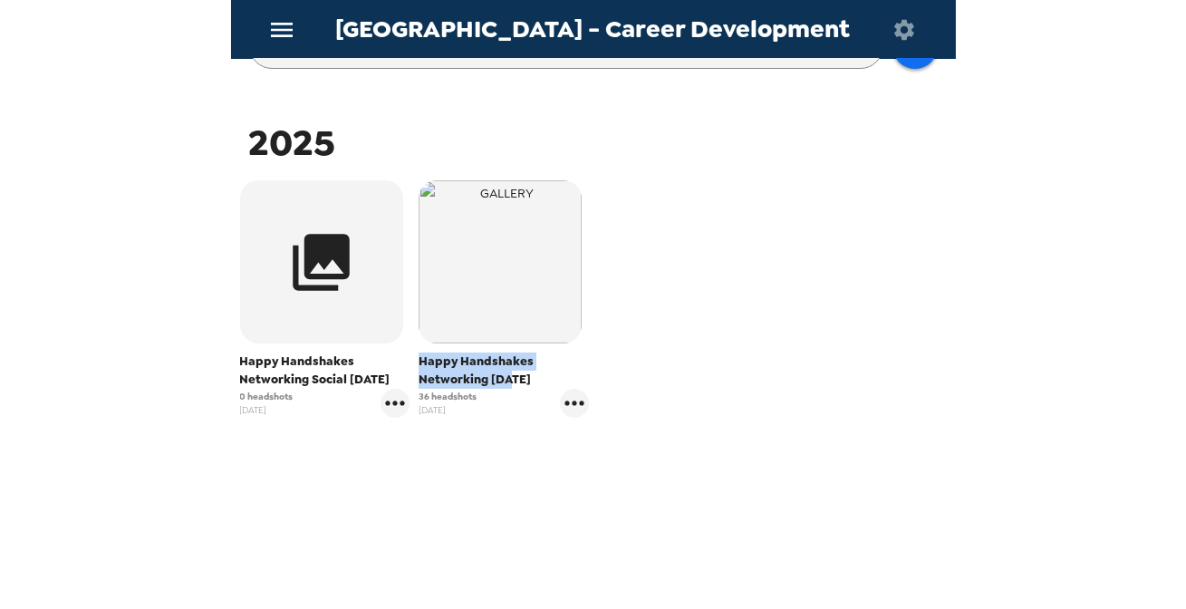
drag, startPoint x: 416, startPoint y: 368, endPoint x: 507, endPoint y: 378, distance: 92.0
click at [507, 378] on span "Happy Handshakes Networking 6/26/25" at bounding box center [504, 370] width 170 height 36
click at [503, 377] on span "Happy Handshakes Networking 6/26/25" at bounding box center [504, 370] width 170 height 36
drag, startPoint x: 301, startPoint y: 370, endPoint x: 318, endPoint y: 381, distance: 20.4
click at [304, 368] on span "Happy Handshakes Networking Social 9/23/25" at bounding box center [325, 370] width 170 height 36
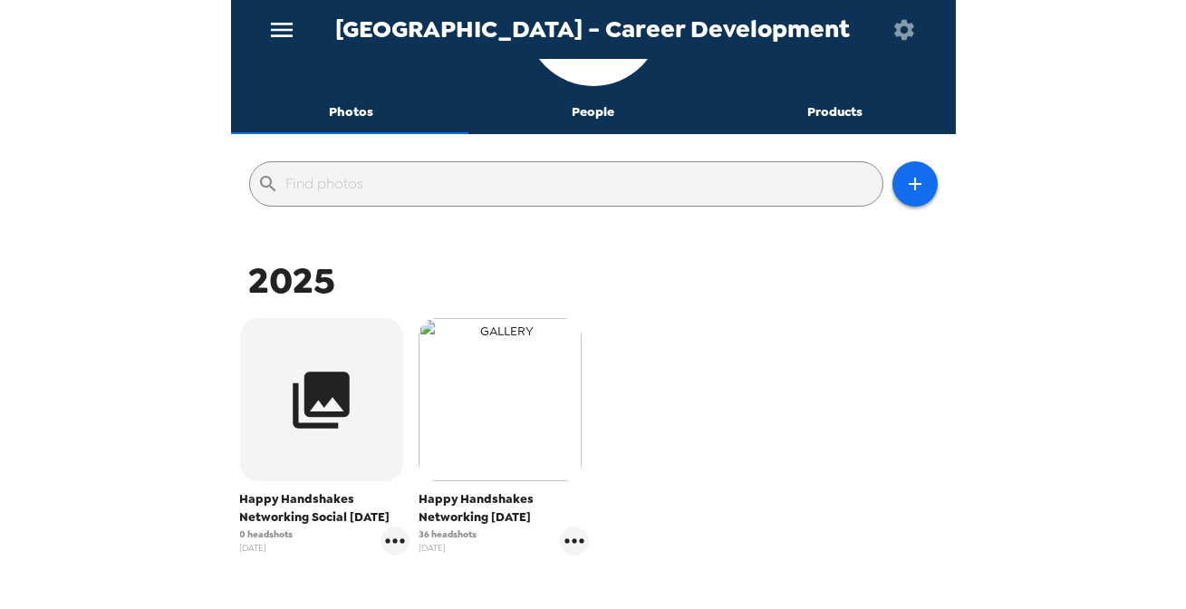
scroll to position [82, 0]
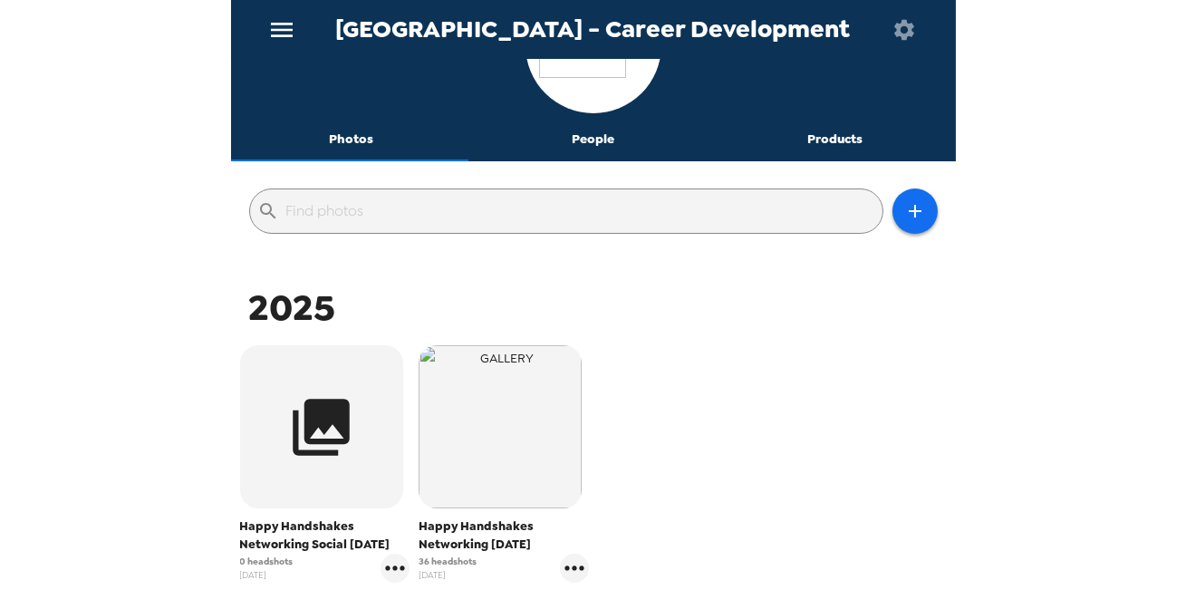
drag, startPoint x: 414, startPoint y: 529, endPoint x: 514, endPoint y: 556, distance: 103.3
click at [514, 556] on div "Happy Handshakes Networking 6/26/25 36 headshots 5/13/25" at bounding box center [503, 464] width 179 height 246
click at [514, 542] on span "Happy Handshakes Networking 6/26/25" at bounding box center [504, 535] width 170 height 36
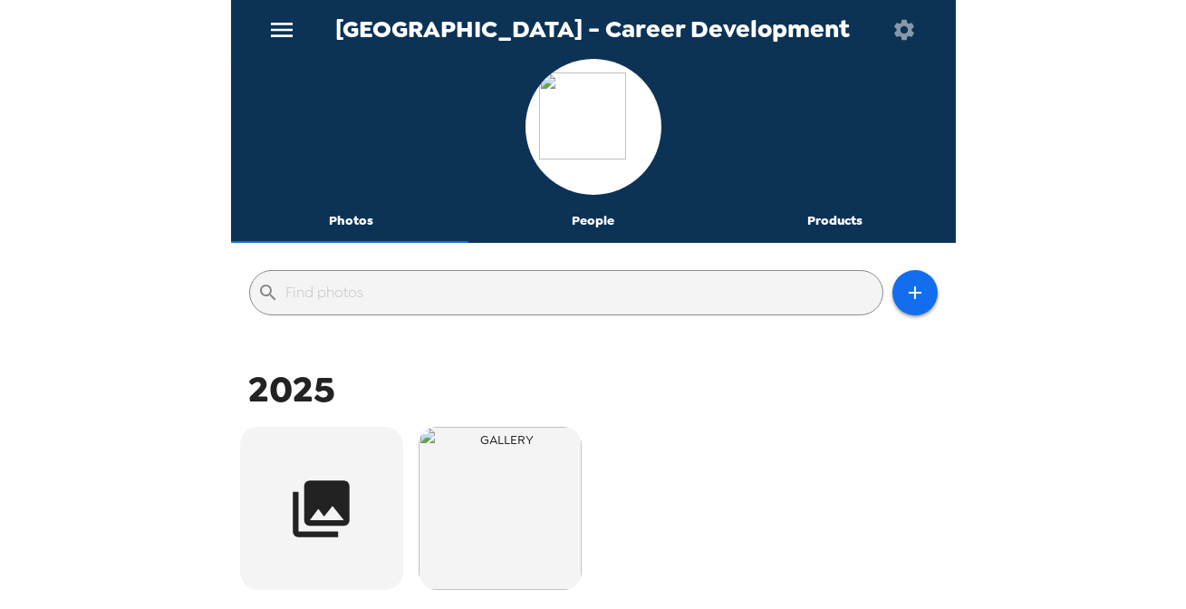
click at [291, 34] on icon "menu" at bounding box center [282, 30] width 22 height 14
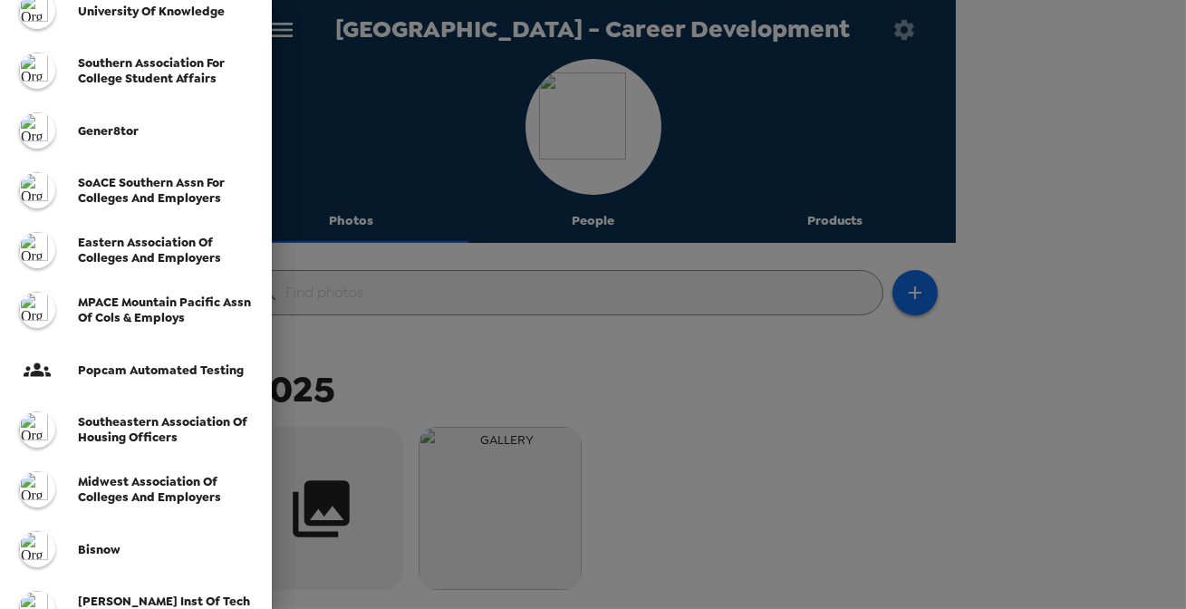
scroll to position [411, 0]
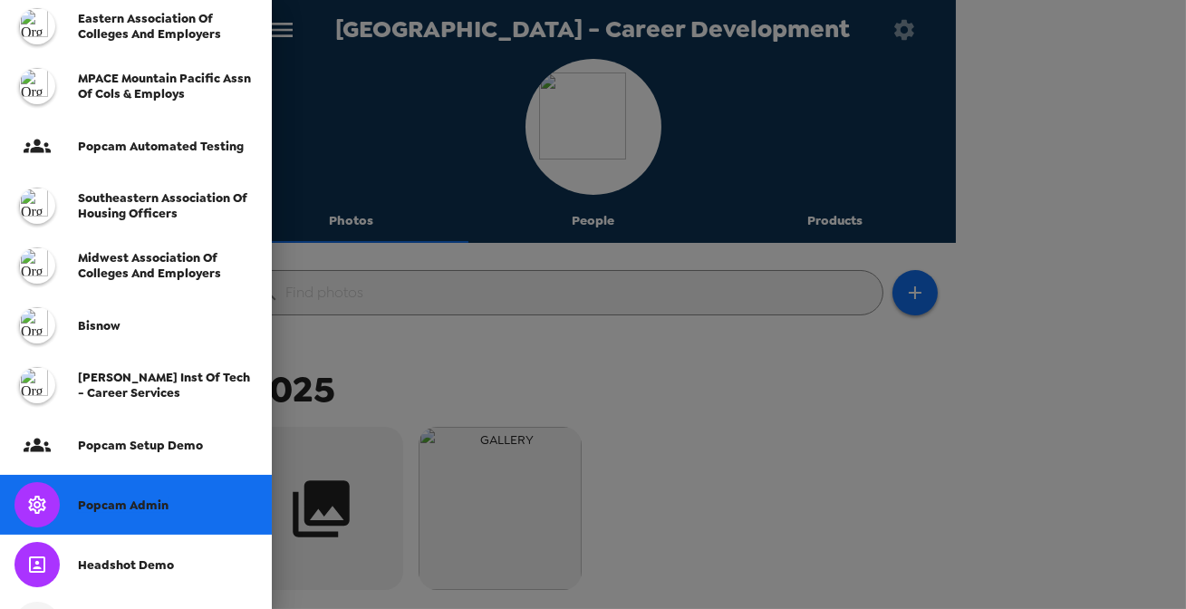
drag, startPoint x: 132, startPoint y: 495, endPoint x: 188, endPoint y: 439, distance: 78.8
click at [133, 495] on div "Popcam Admin" at bounding box center [136, 505] width 272 height 60
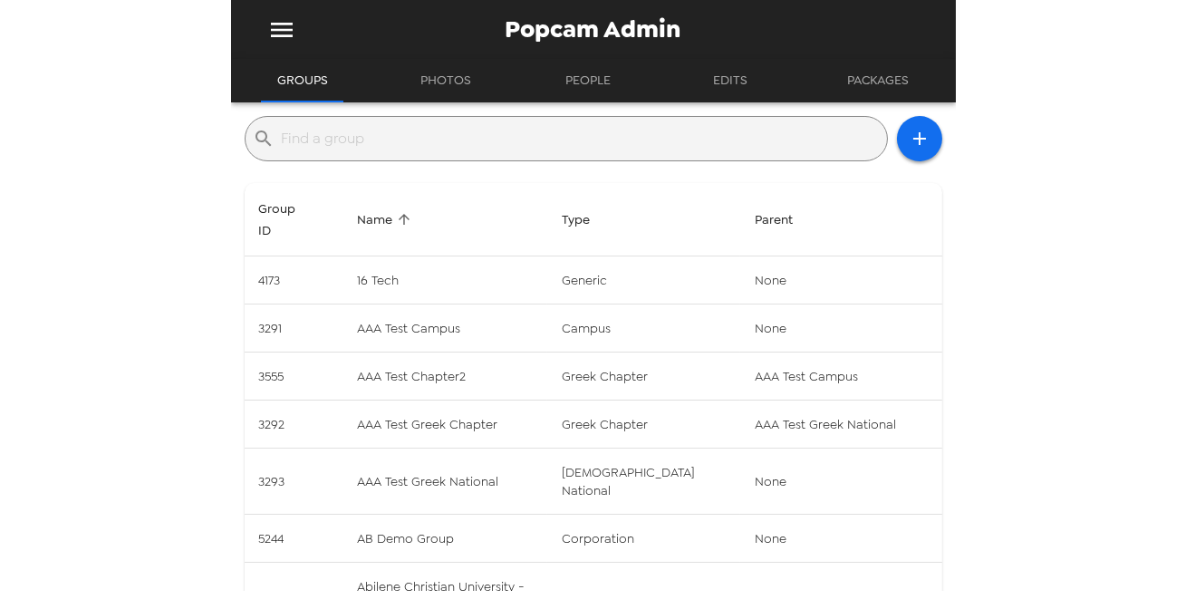
click at [371, 124] on div "​" at bounding box center [566, 138] width 643 height 45
drag, startPoint x: 373, startPoint y: 149, endPoint x: 370, endPoint y: 137, distance: 13.2
click at [373, 149] on input "text" at bounding box center [581, 138] width 598 height 29
click at [371, 146] on input "text" at bounding box center [581, 138] width 598 height 29
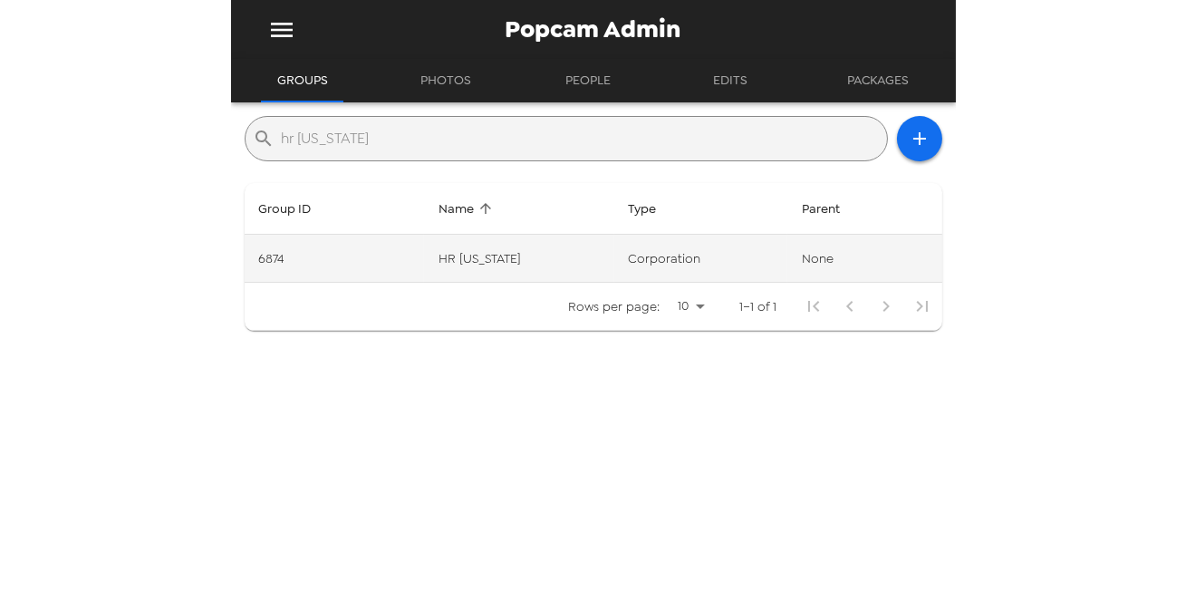
type input "hr indiana"
click at [548, 269] on td "HR Indiana" at bounding box center [519, 259] width 190 height 48
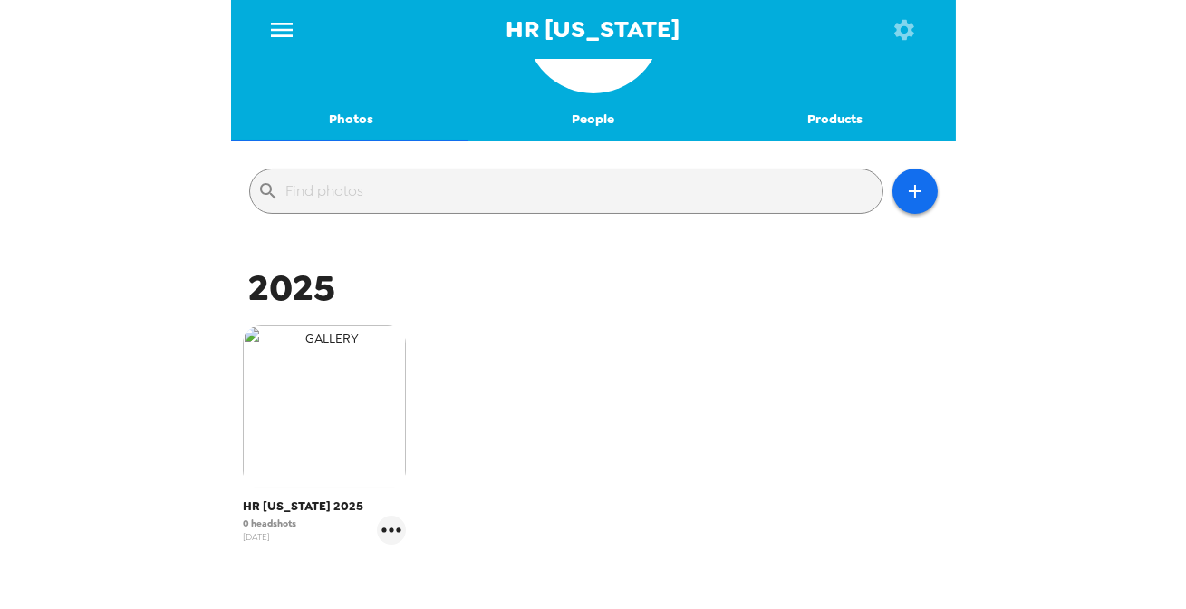
scroll to position [164, 0]
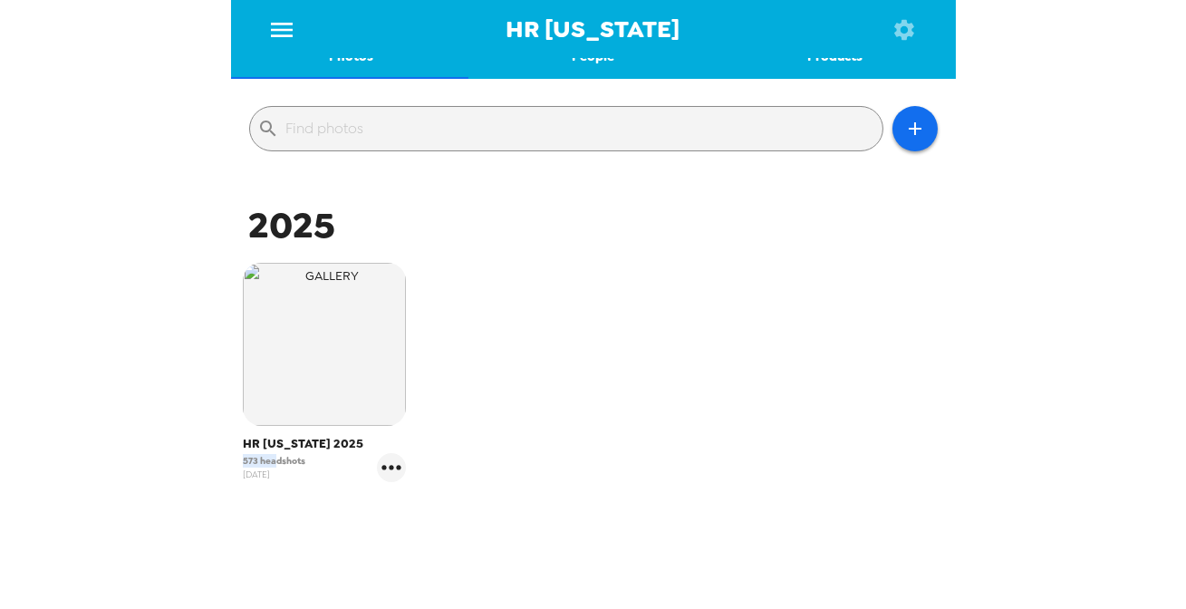
drag, startPoint x: 272, startPoint y: 461, endPoint x: 194, endPoint y: 493, distance: 84.1
click at [199, 456] on div "HR Indiana Photos People Products ​ 2025 HR Indiana 2025 573 headshots 7/7/25" at bounding box center [593, 304] width 1186 height 609
click at [387, 467] on icon "gallery menu" at bounding box center [391, 467] width 29 height 29
